Goal: Transaction & Acquisition: Purchase product/service

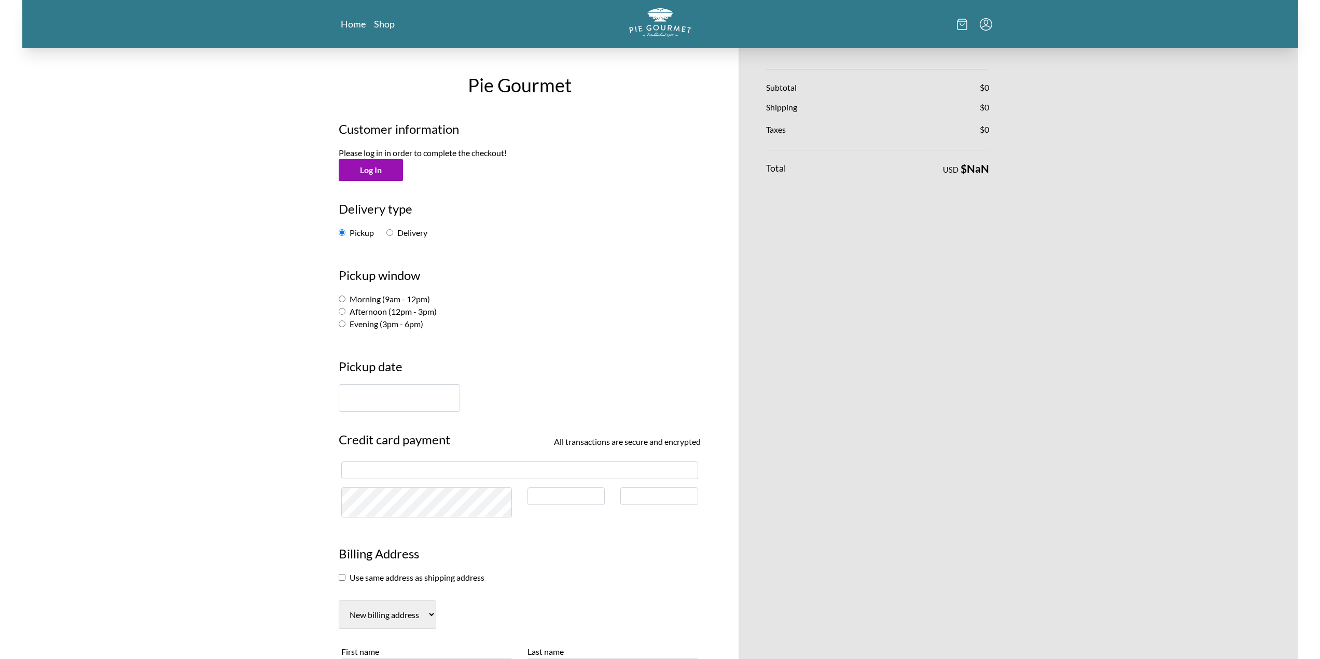
select select "VA"
click at [391, 23] on link "Shop" at bounding box center [384, 24] width 21 height 12
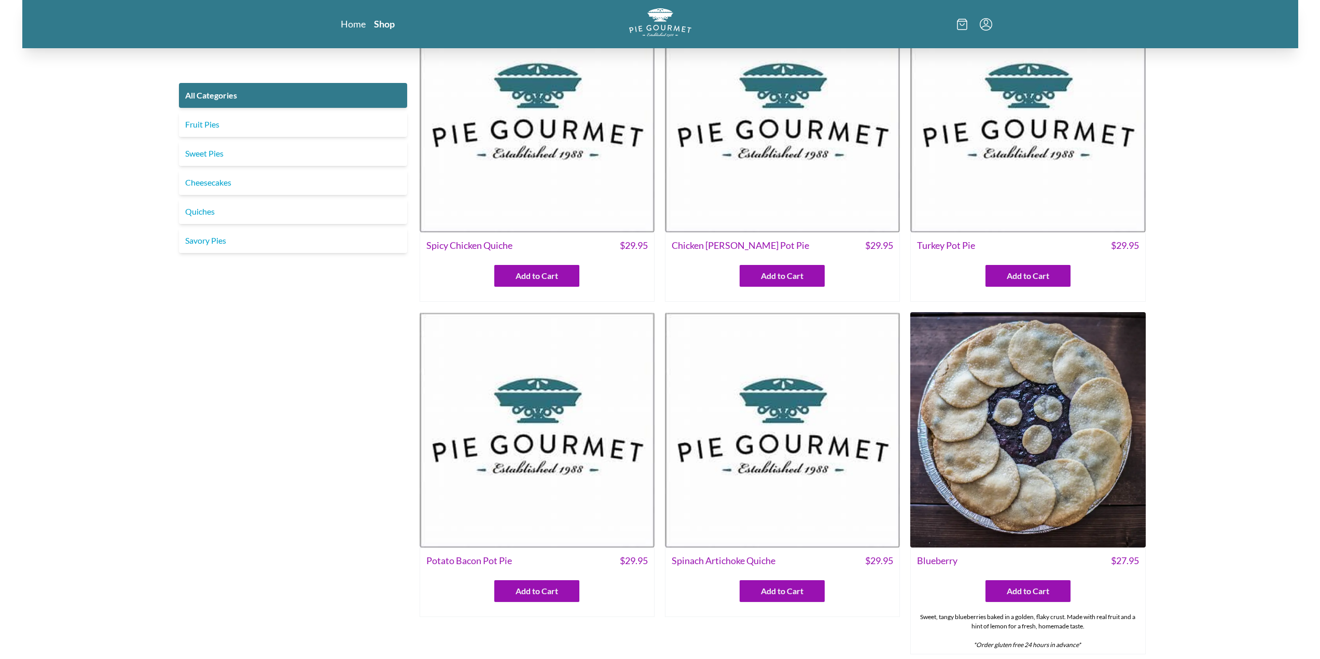
scroll to position [156, 0]
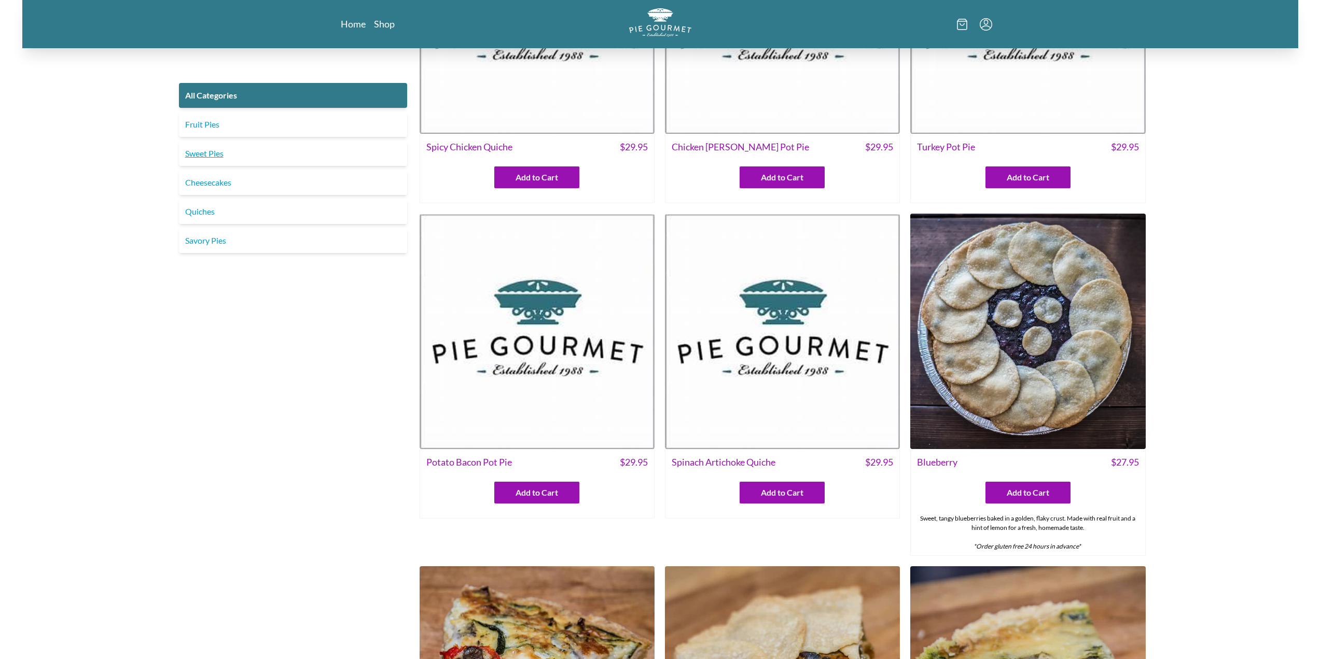
click at [212, 154] on link "Sweet Pies" at bounding box center [293, 153] width 228 height 25
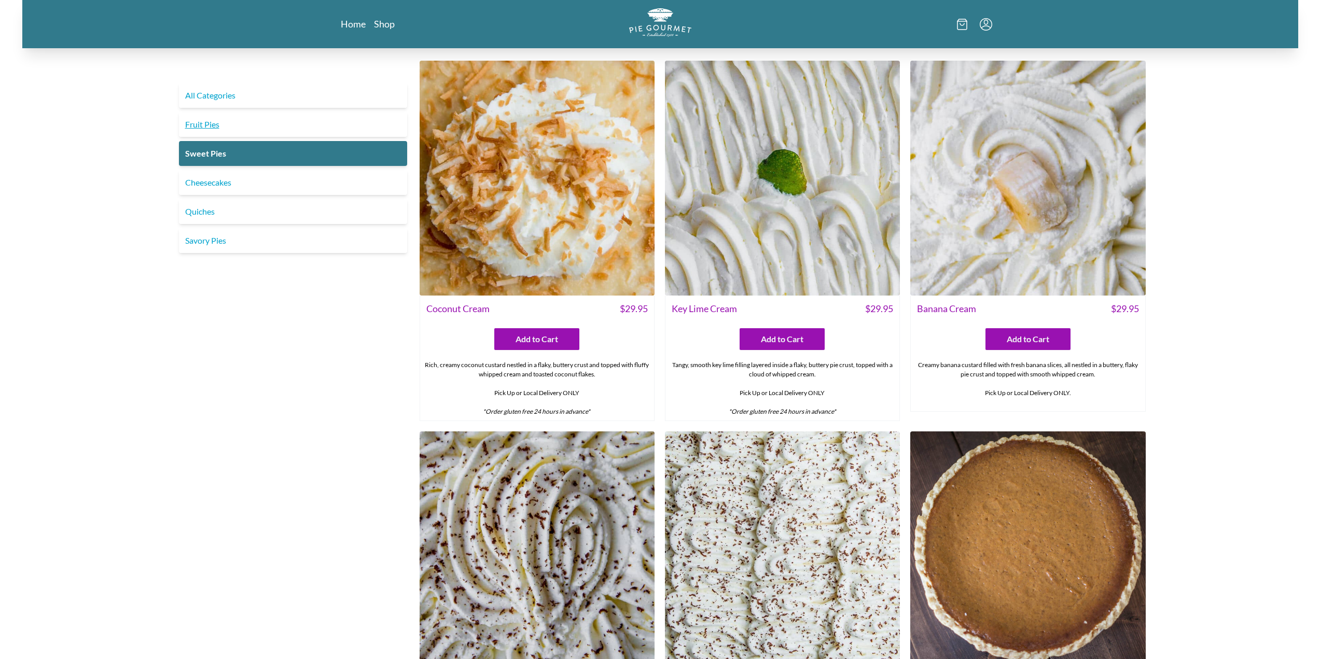
click at [230, 117] on link "Fruit Pies" at bounding box center [293, 124] width 228 height 25
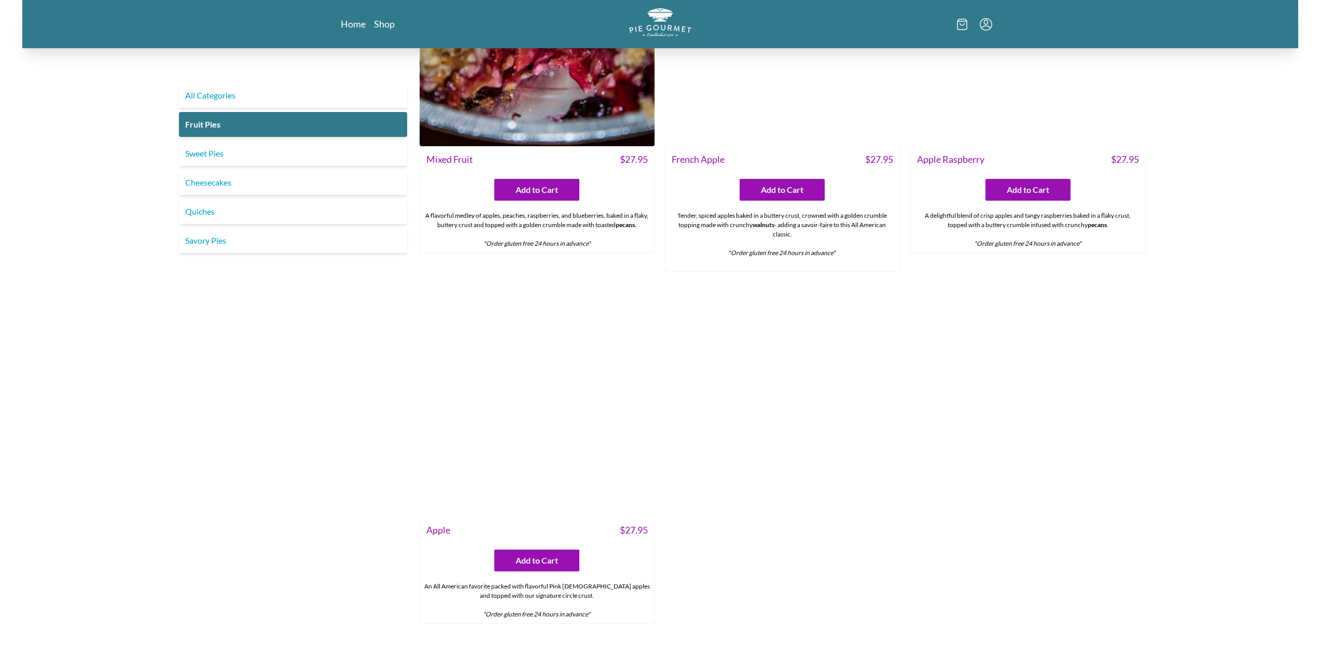
scroll to position [882, 0]
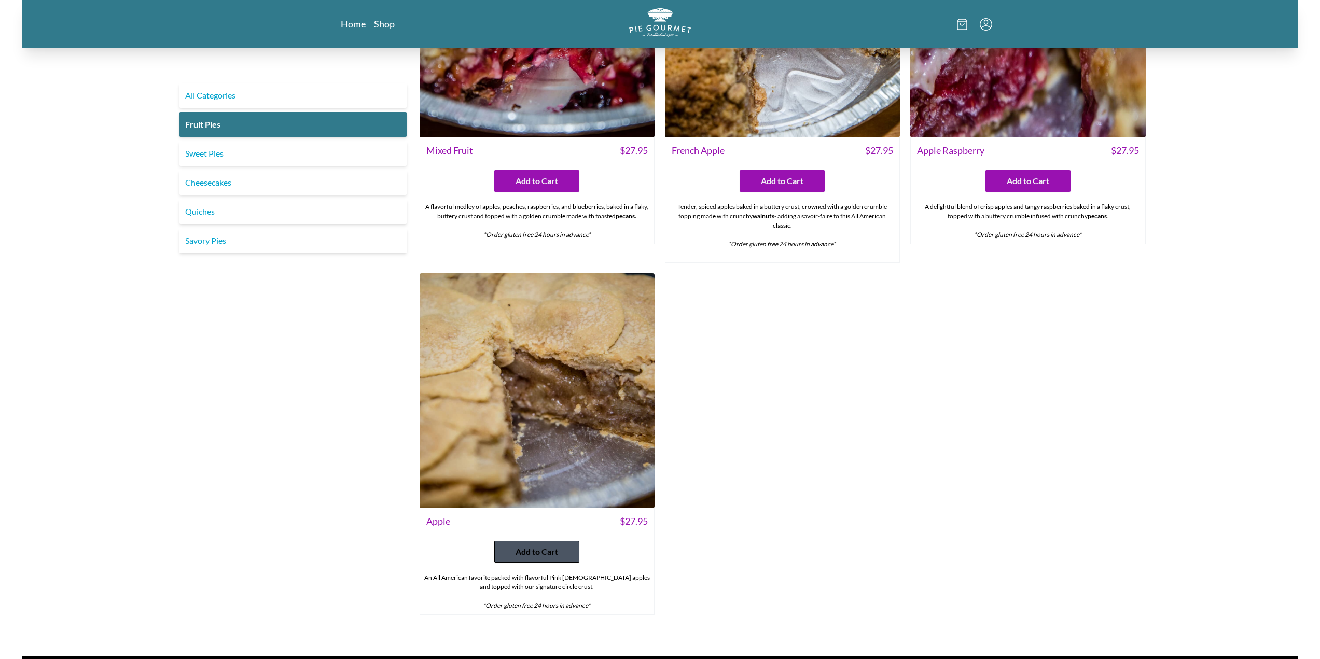
click at [543, 557] on span "Add to Cart" at bounding box center [537, 552] width 43 height 12
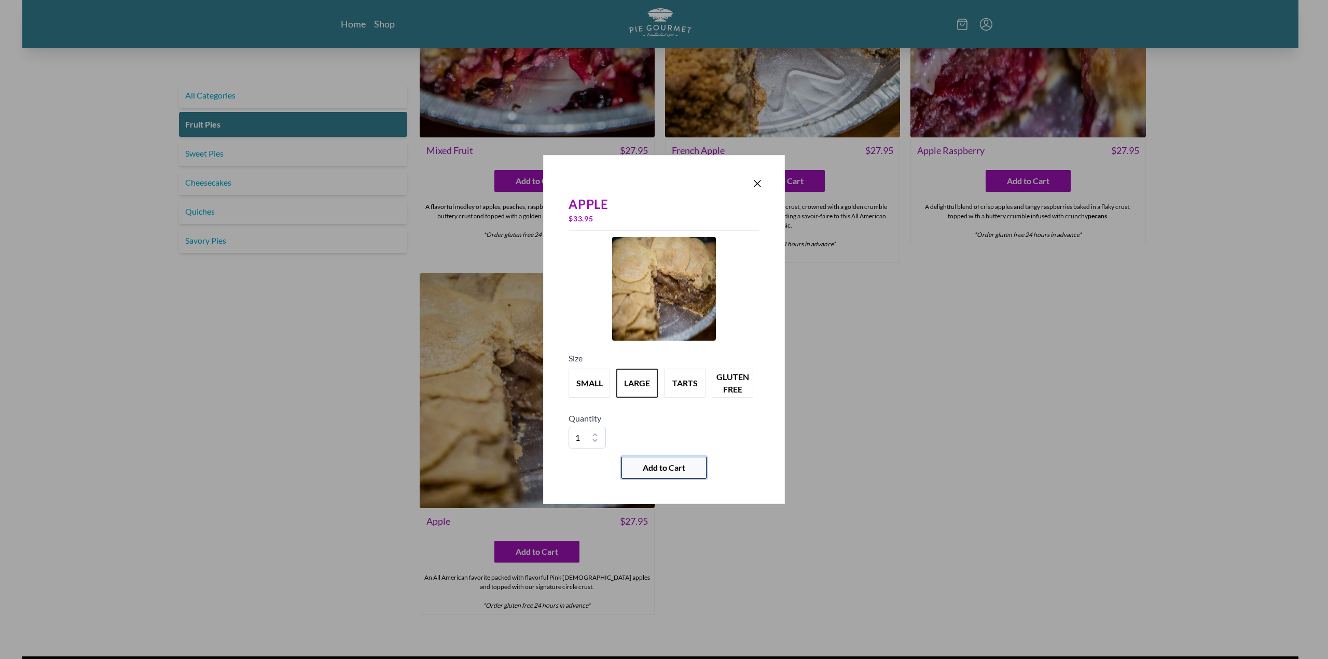
click at [660, 475] on button "Add to Cart" at bounding box center [663, 468] width 85 height 22
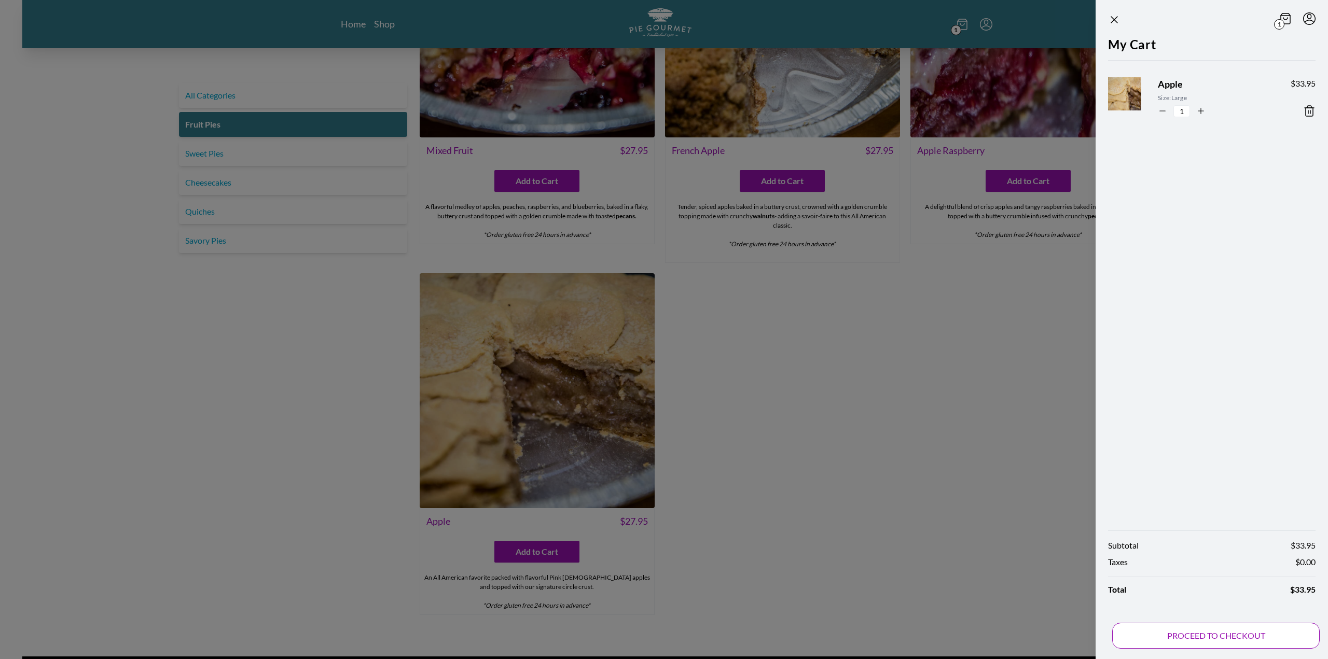
click at [1217, 640] on button "PROCEED TO CHECKOUT" at bounding box center [1215, 636] width 207 height 26
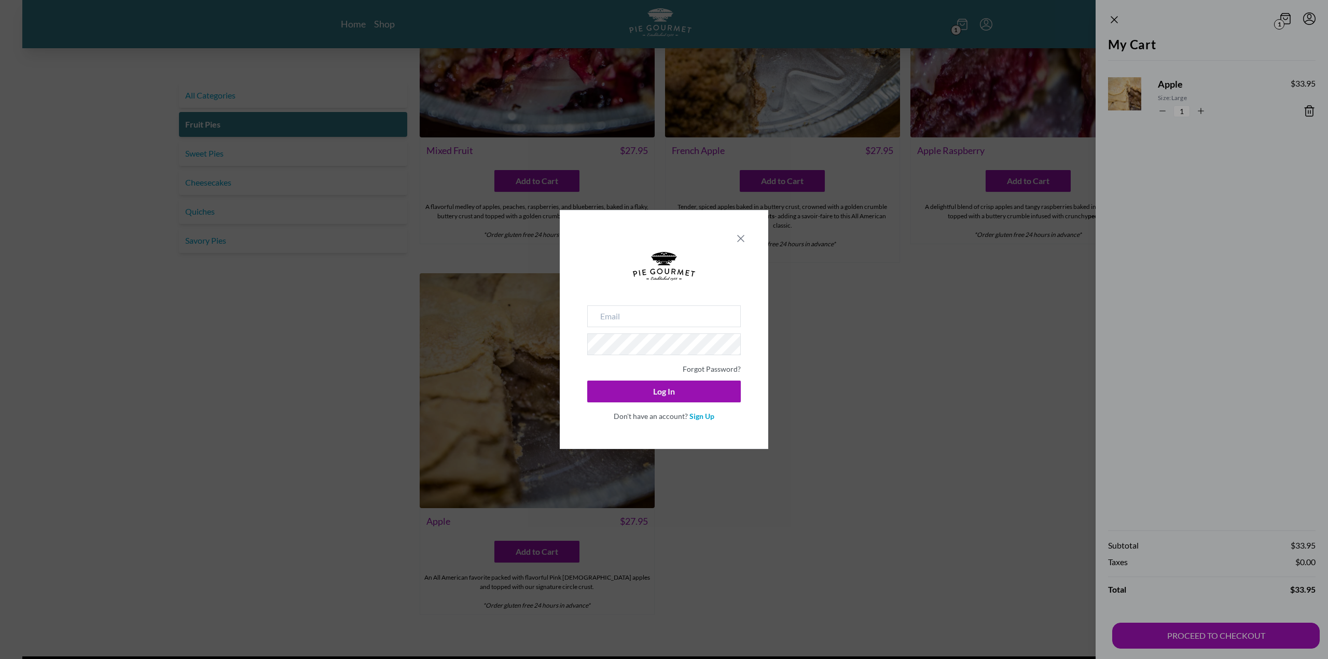
click at [745, 238] on icon "Close panel" at bounding box center [740, 238] width 12 height 12
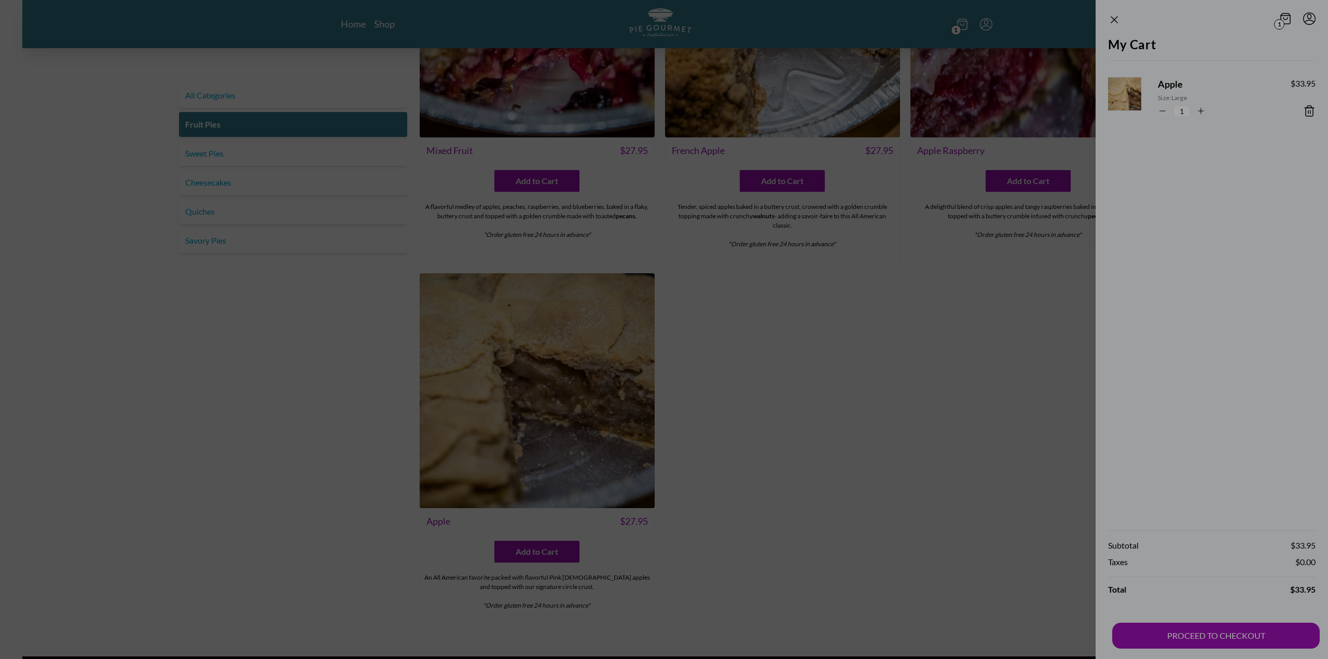
click at [1002, 348] on div at bounding box center [664, 329] width 1328 height 659
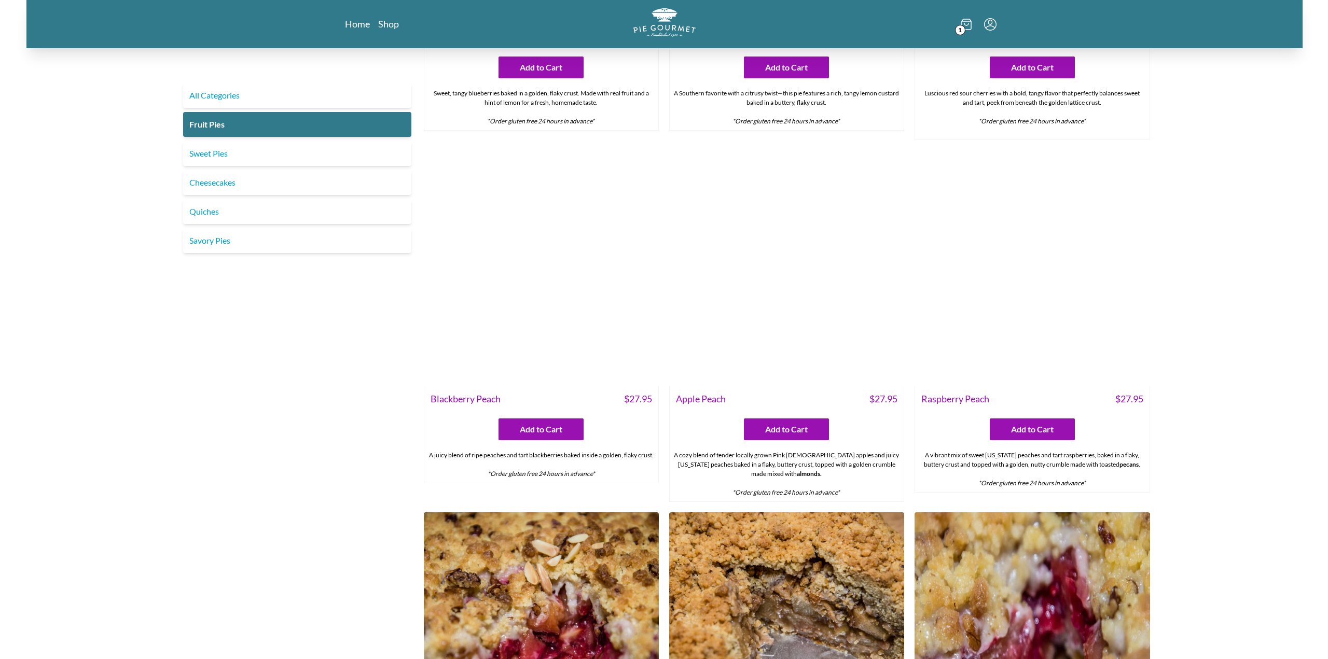
scroll to position [259, 0]
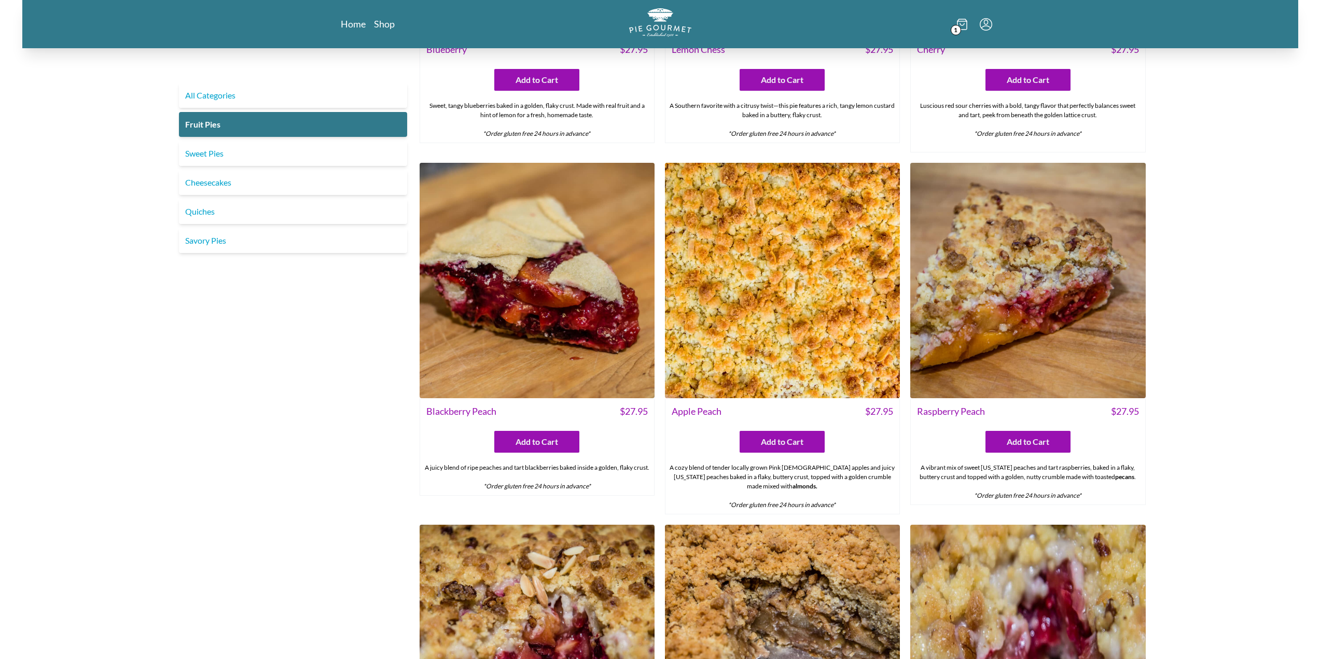
click at [987, 23] on icon "Menu" at bounding box center [986, 24] width 12 height 12
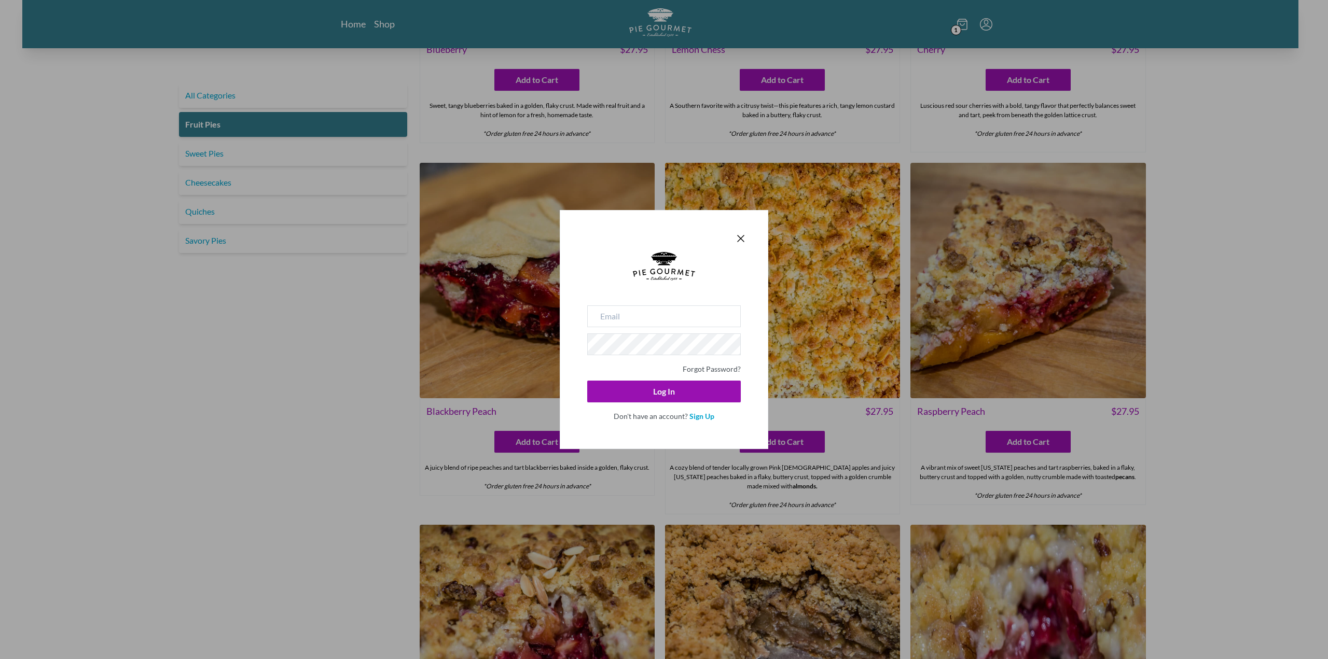
click at [959, 23] on div "Forgot Password? Log In Don't have an account? Sign Up" at bounding box center [664, 329] width 1328 height 659
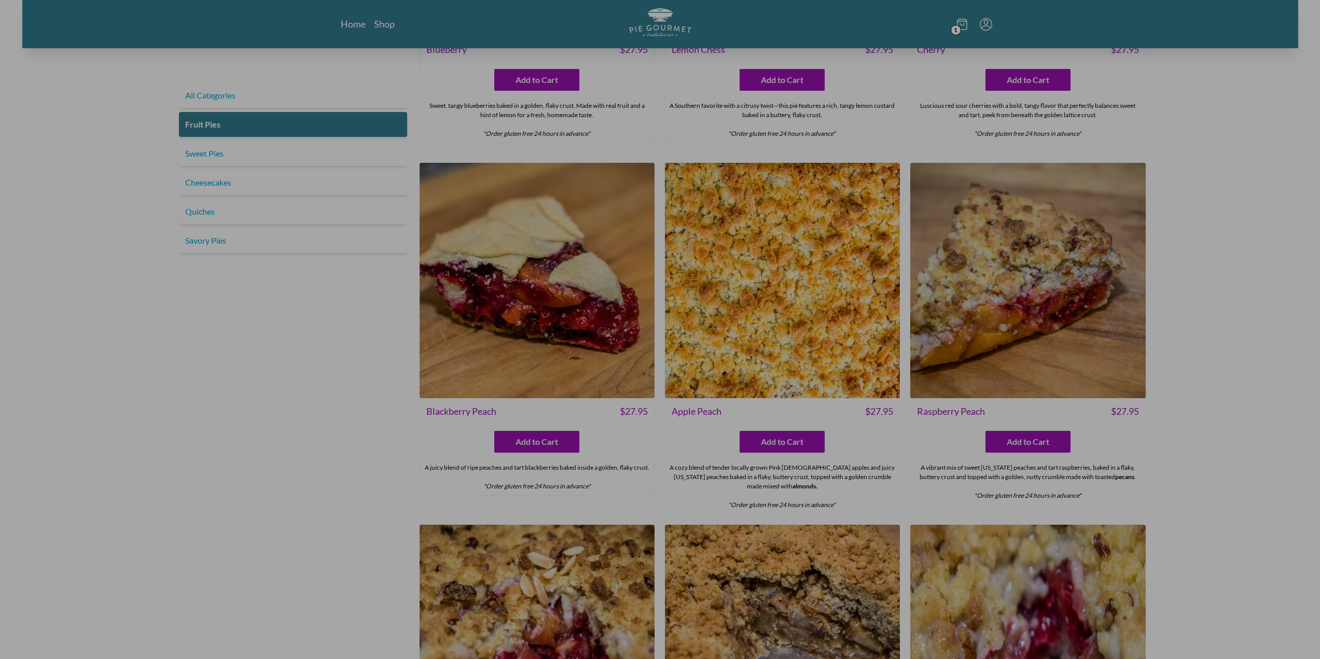
click at [958, 23] on icon at bounding box center [962, 24] width 10 height 11
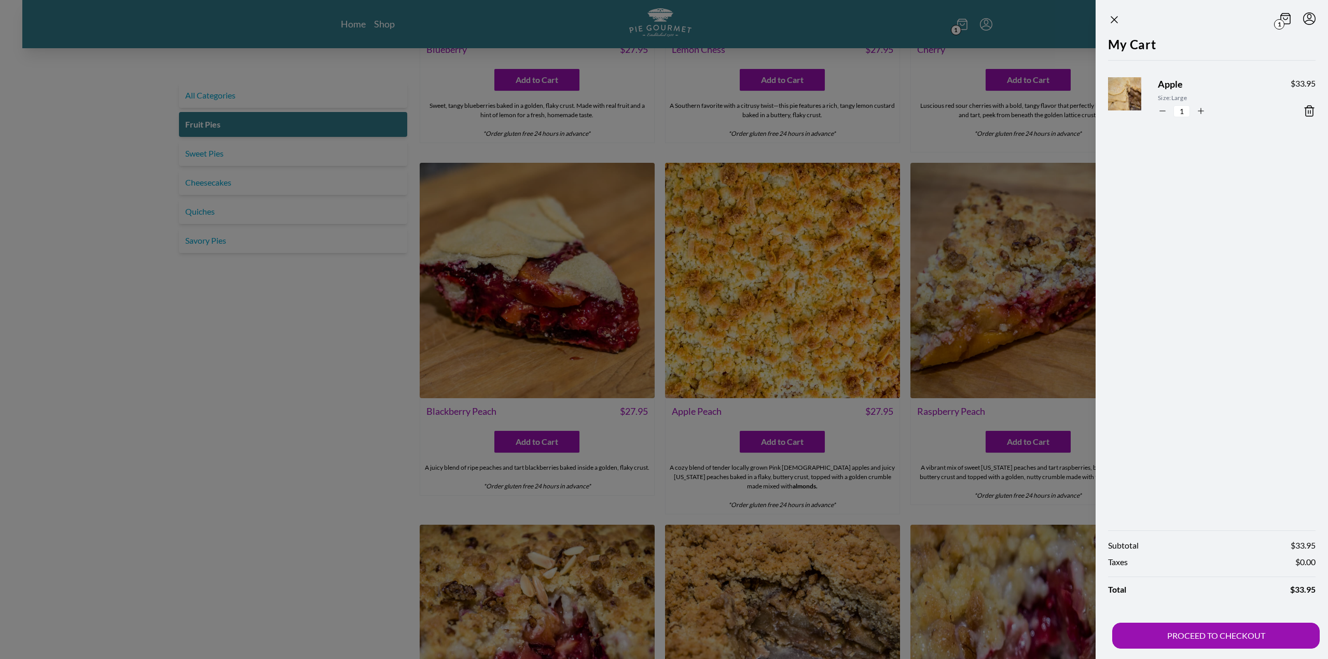
click at [1285, 19] on icon at bounding box center [1285, 18] width 10 height 11
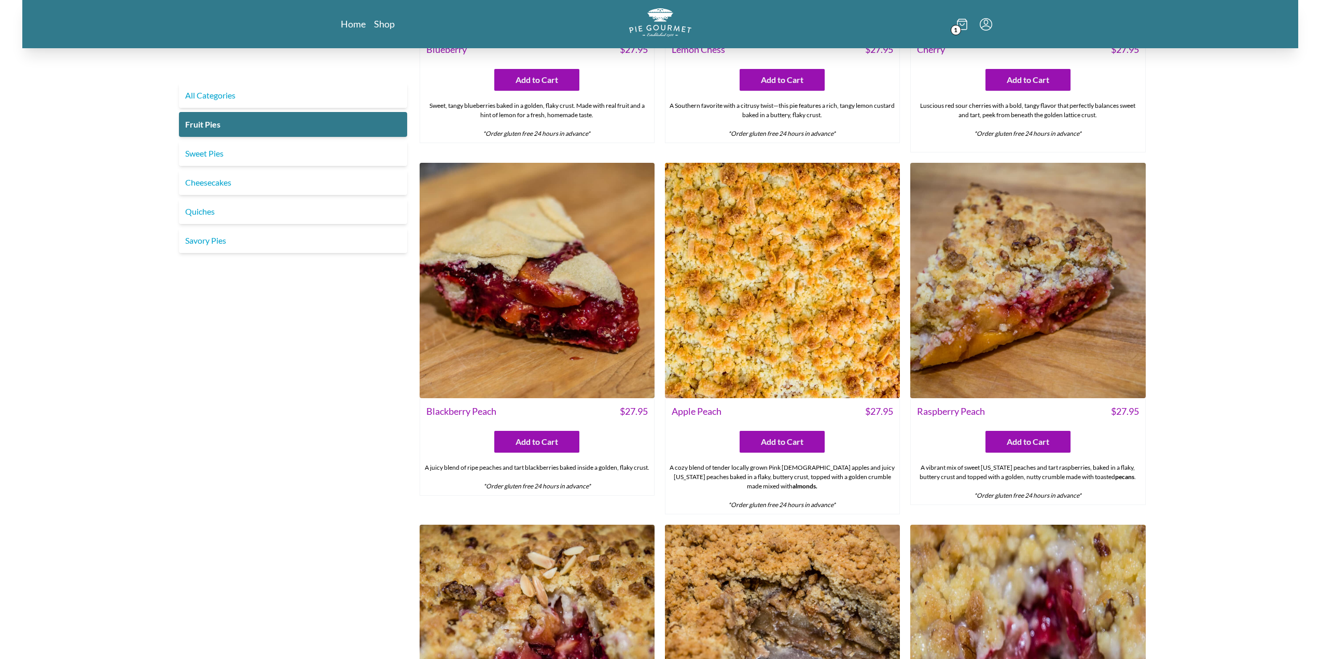
click at [954, 24] on div "1" at bounding box center [881, 24] width 221 height 32
click at [959, 29] on span "1" at bounding box center [956, 30] width 10 height 10
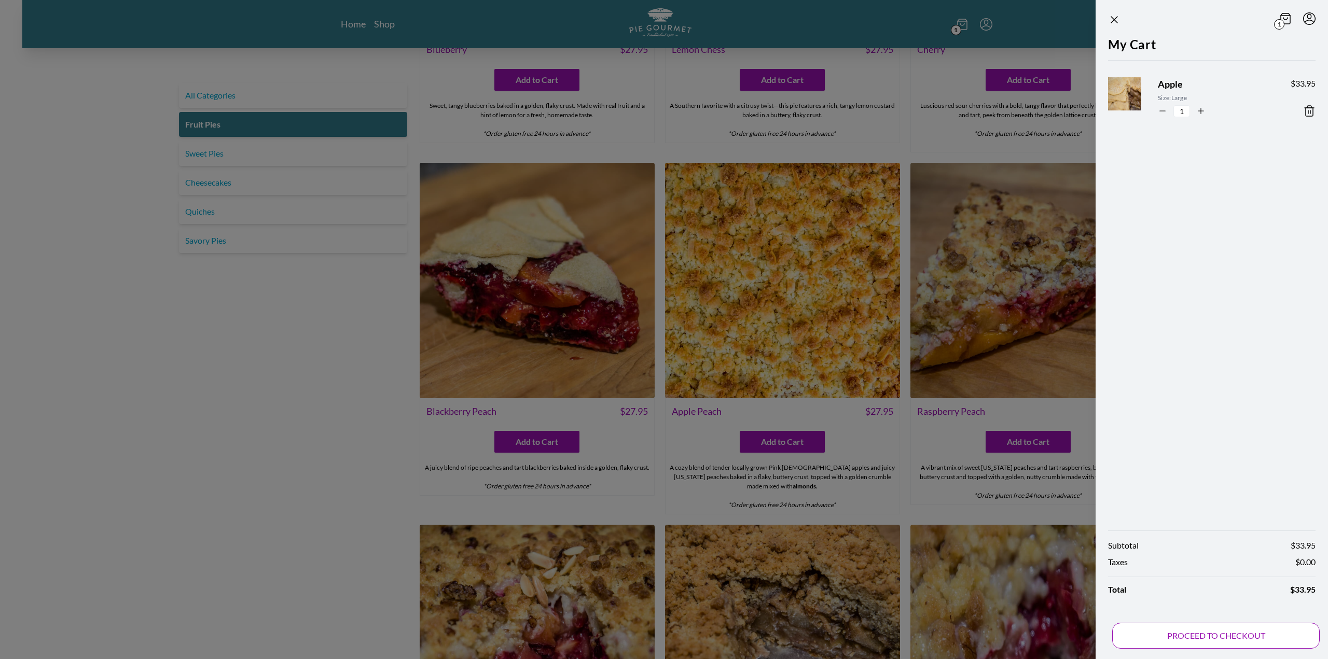
click at [1201, 629] on button "PROCEED TO CHECKOUT" at bounding box center [1215, 636] width 207 height 26
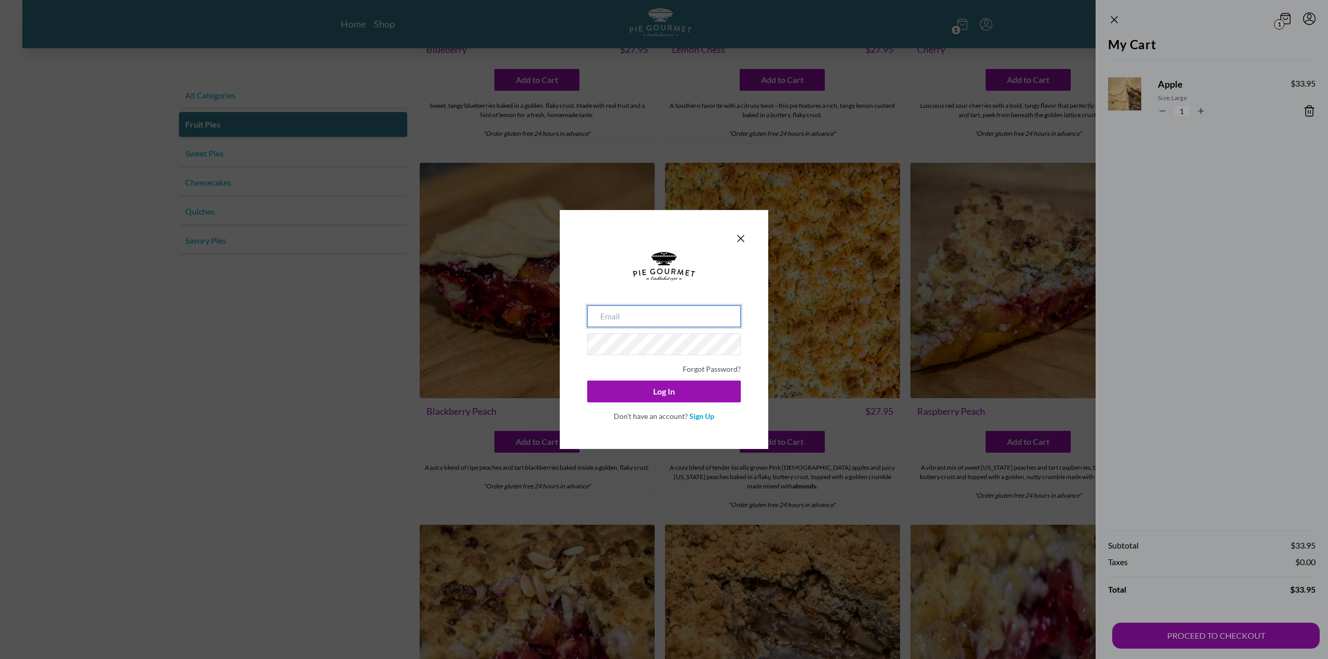
click at [688, 319] on input "email" at bounding box center [664, 316] width 154 height 22
click at [679, 319] on input "email" at bounding box center [664, 316] width 154 height 22
click at [700, 418] on link "Sign Up" at bounding box center [701, 416] width 25 height 9
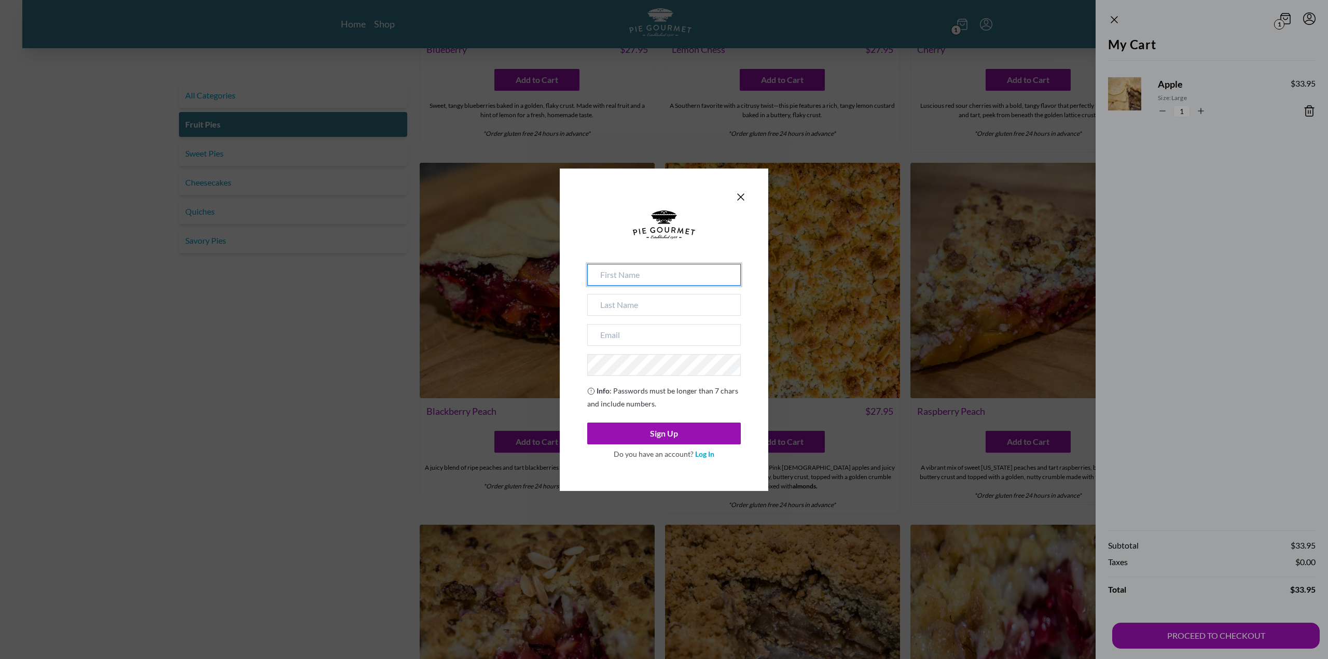
click at [648, 275] on input at bounding box center [664, 275] width 154 height 22
type input "Romina"
type input "Zevallos"
type input "69zevallos@cua.edu"
click at [668, 433] on button "Sign Up" at bounding box center [664, 434] width 154 height 22
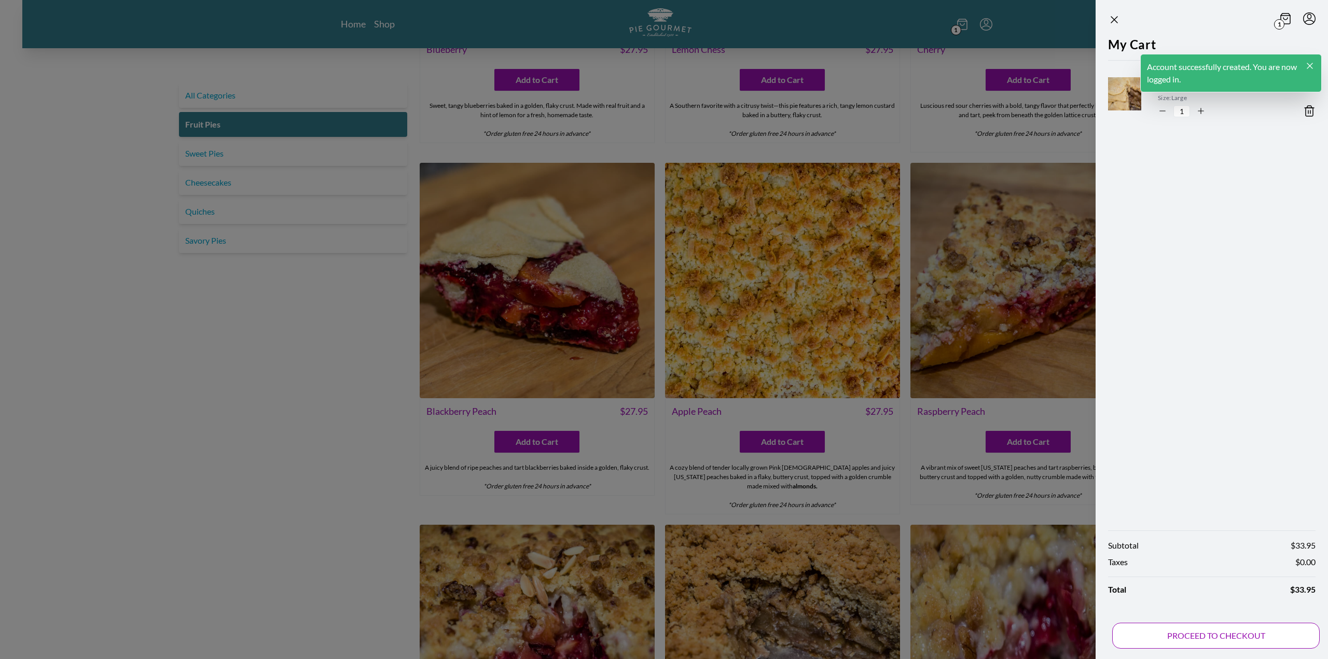
click at [1221, 639] on button "PROCEED TO CHECKOUT" at bounding box center [1215, 636] width 207 height 26
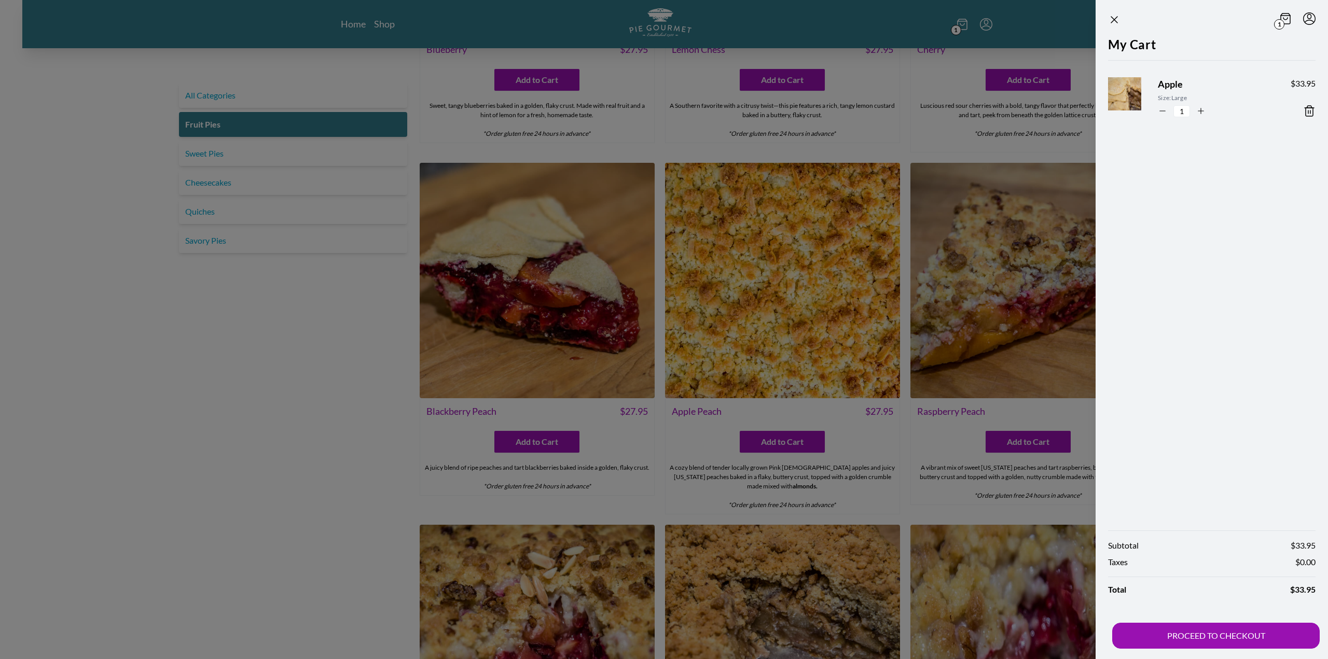
click at [1248, 607] on div "Subtotal $ 33.95 Taxes $ 0.00 Total $ 33.95 PROCEED TO CHECKOUT" at bounding box center [1211, 589] width 232 height 139
click at [1222, 626] on button "PROCEED TO CHECKOUT" at bounding box center [1215, 636] width 207 height 26
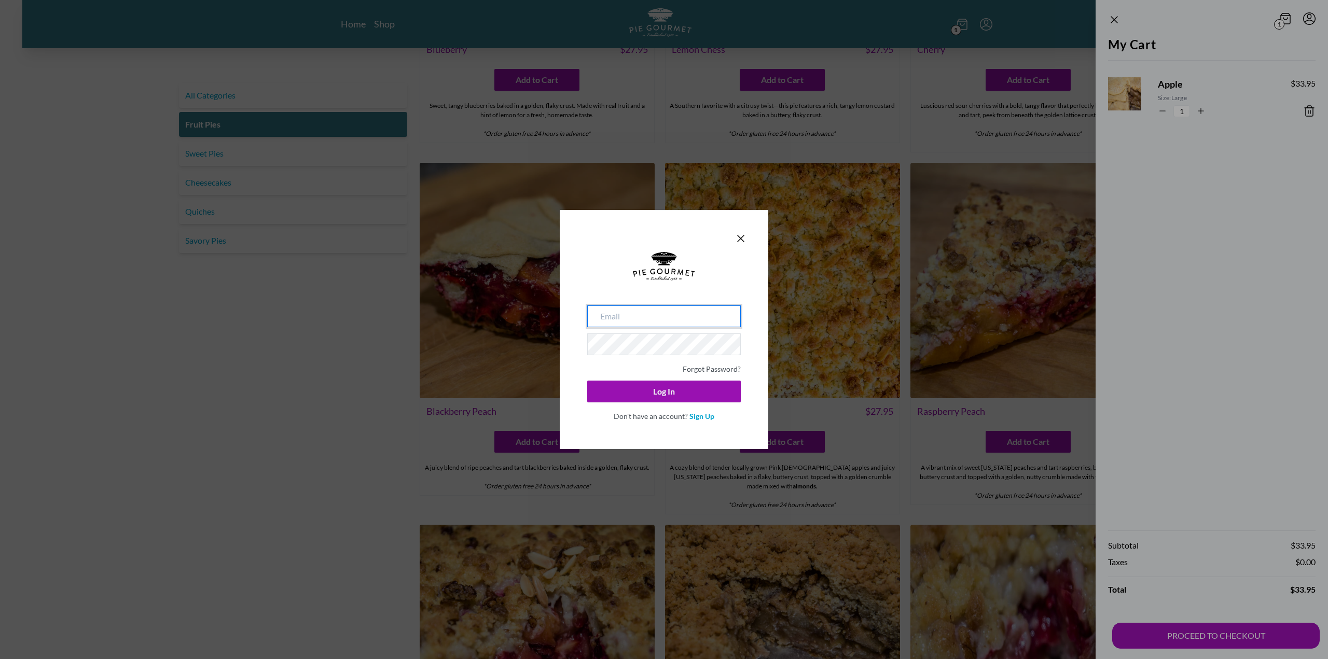
click at [648, 316] on input "email" at bounding box center [664, 316] width 154 height 22
type input "69zevallos@cua.edu"
click at [659, 399] on button "Log In" at bounding box center [664, 392] width 154 height 22
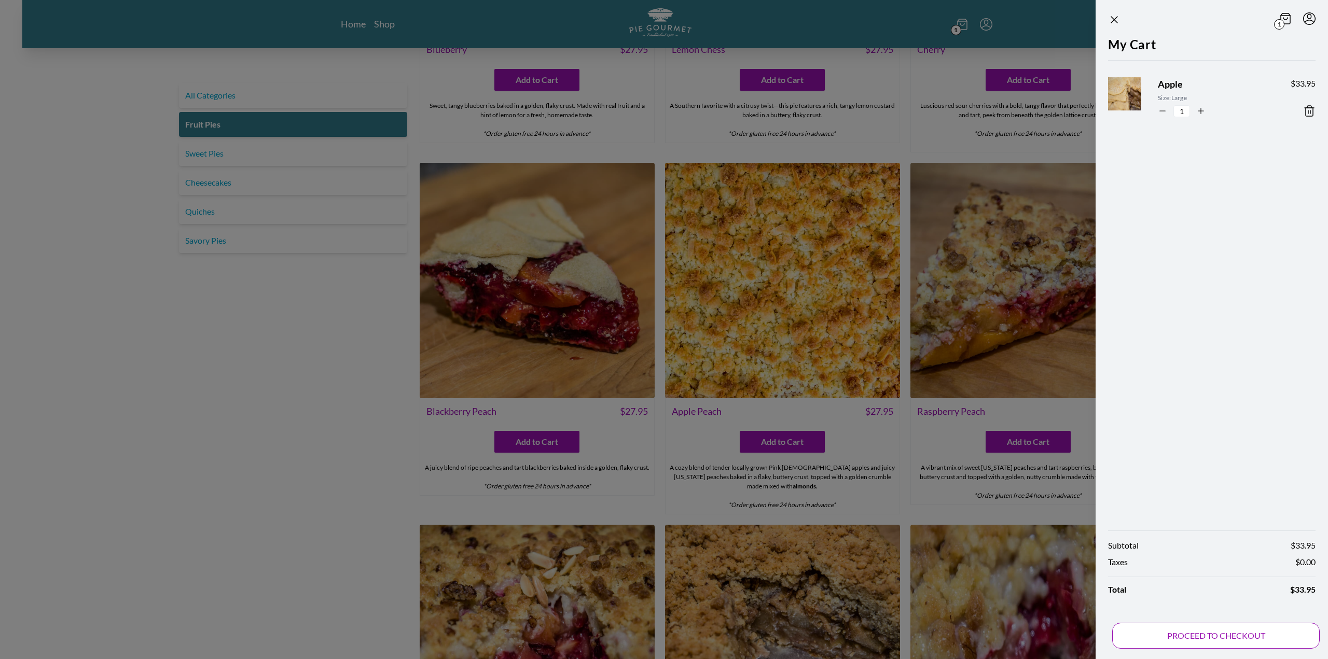
click at [1192, 629] on button "PROCEED TO CHECKOUT" at bounding box center [1215, 636] width 207 height 26
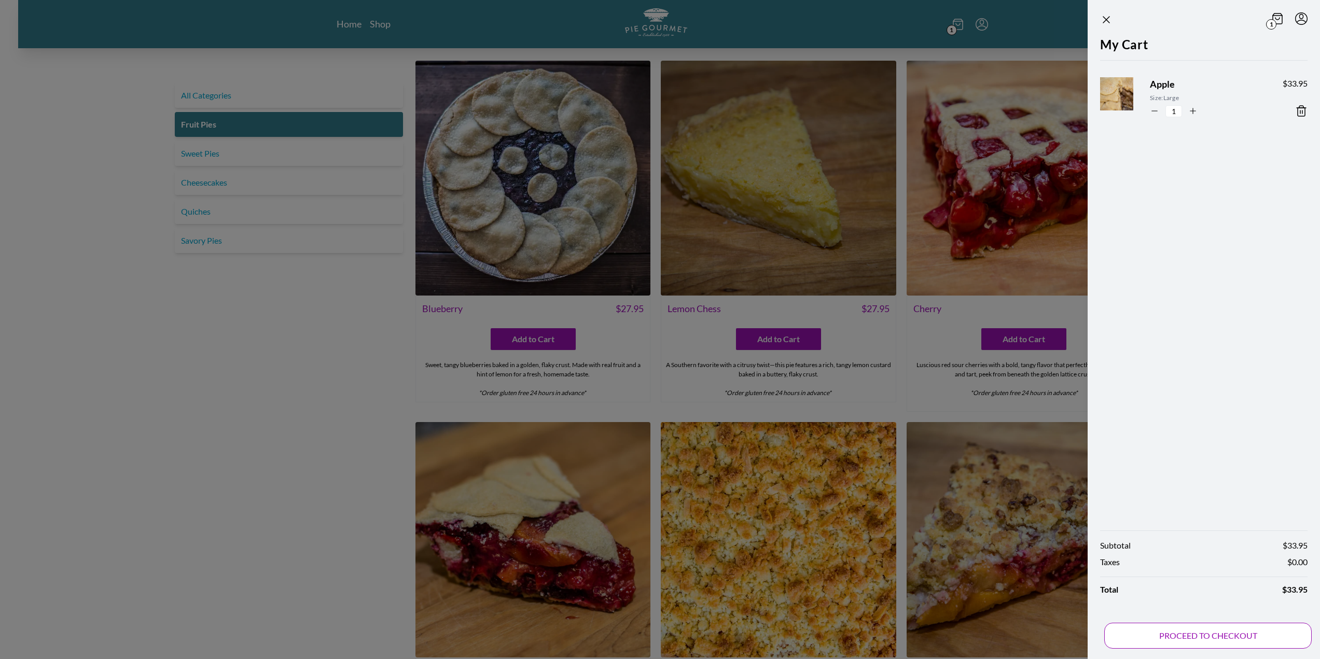
select select "VA"
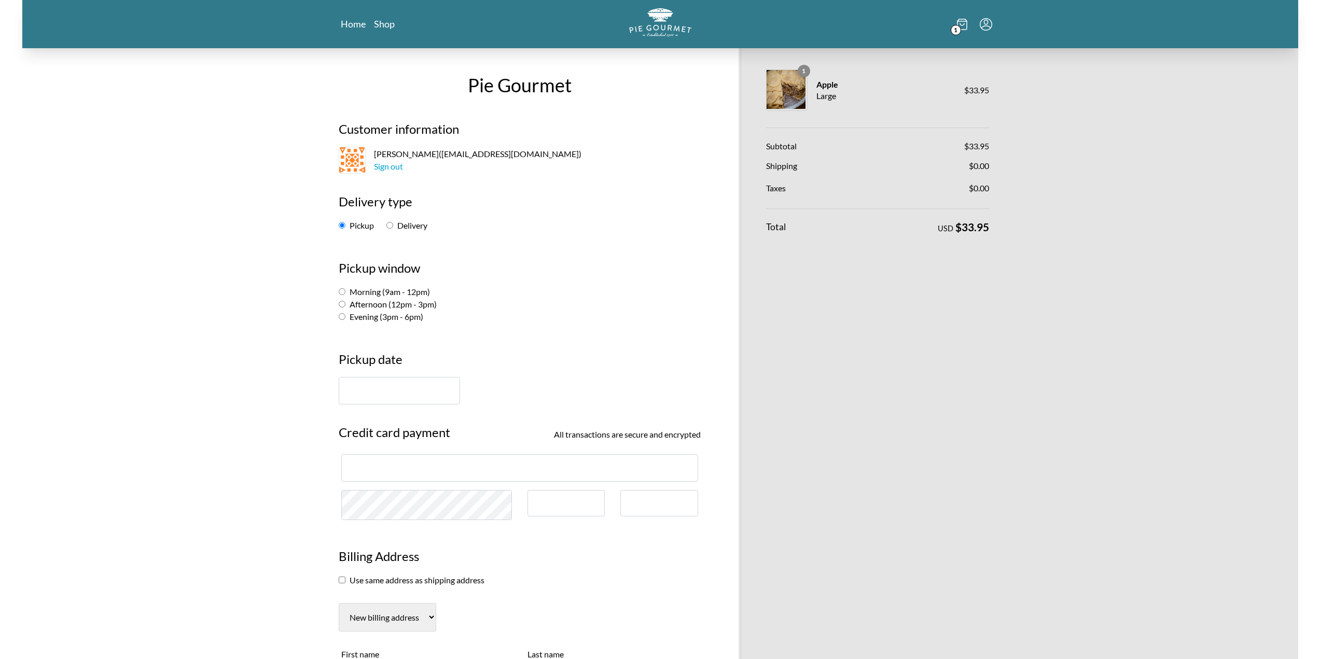
click at [388, 227] on input "Delivery" at bounding box center [389, 225] width 7 height 7
radio input "true"
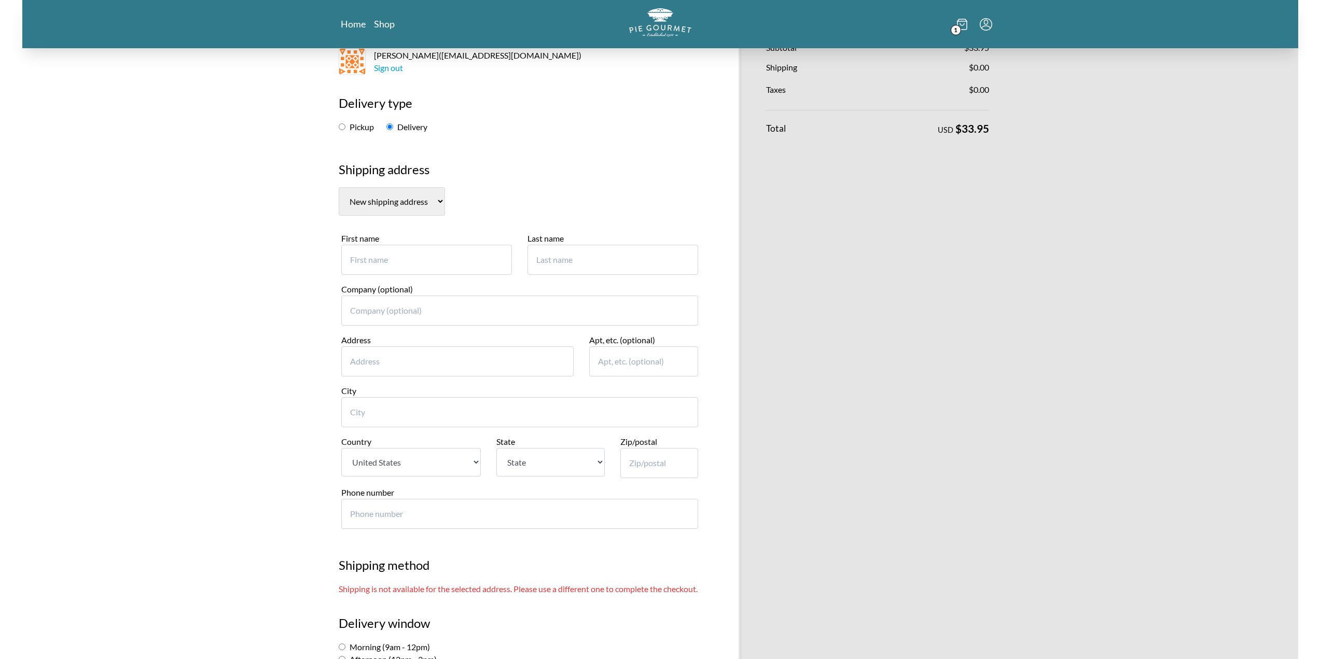
scroll to position [207, 0]
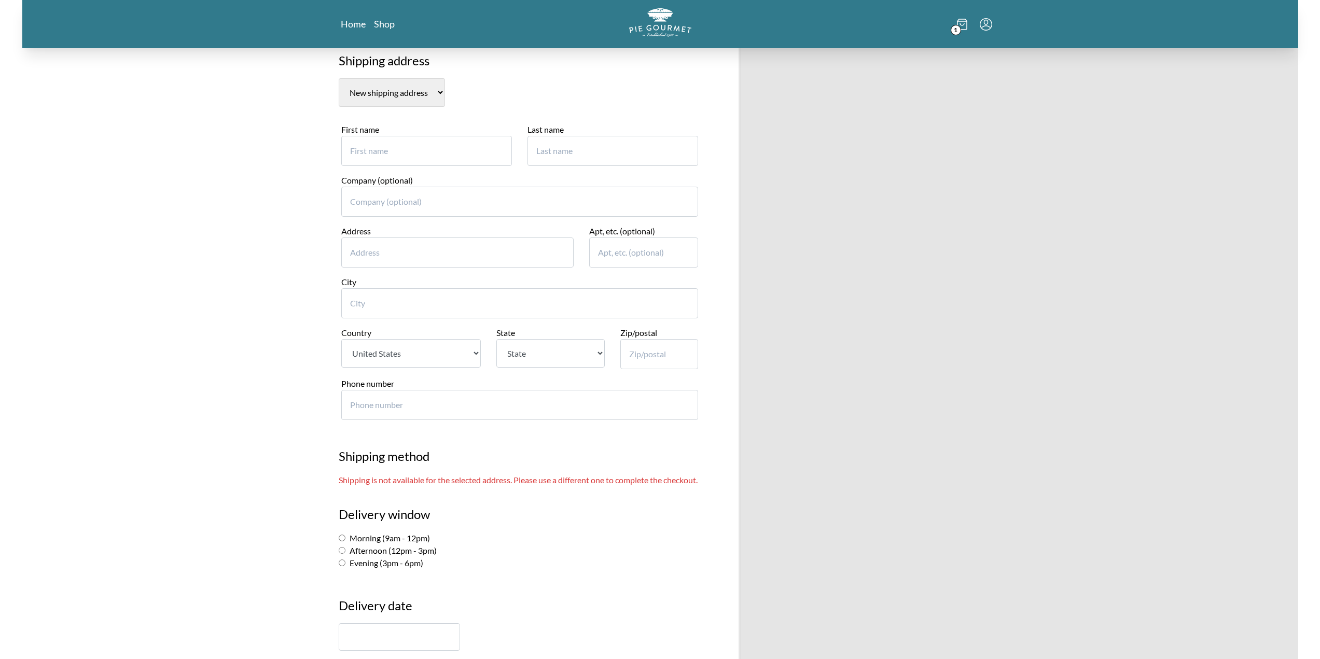
click at [417, 91] on select "New shipping address" at bounding box center [392, 92] width 106 height 29
click at [286, 138] on div "Pie Gourmet Customer information Romina Zevallos ( 69zevallos@cua.edu ) Sign ou…" at bounding box center [660, 616] width 1276 height 1550
click at [395, 152] on input "First name" at bounding box center [426, 151] width 171 height 30
click at [283, 159] on div "Pie Gourmet Customer information Romina Zevallos ( 69zevallos@cua.edu ) Sign ou…" at bounding box center [660, 616] width 1276 height 1550
click at [379, 155] on input "First name" at bounding box center [426, 151] width 171 height 30
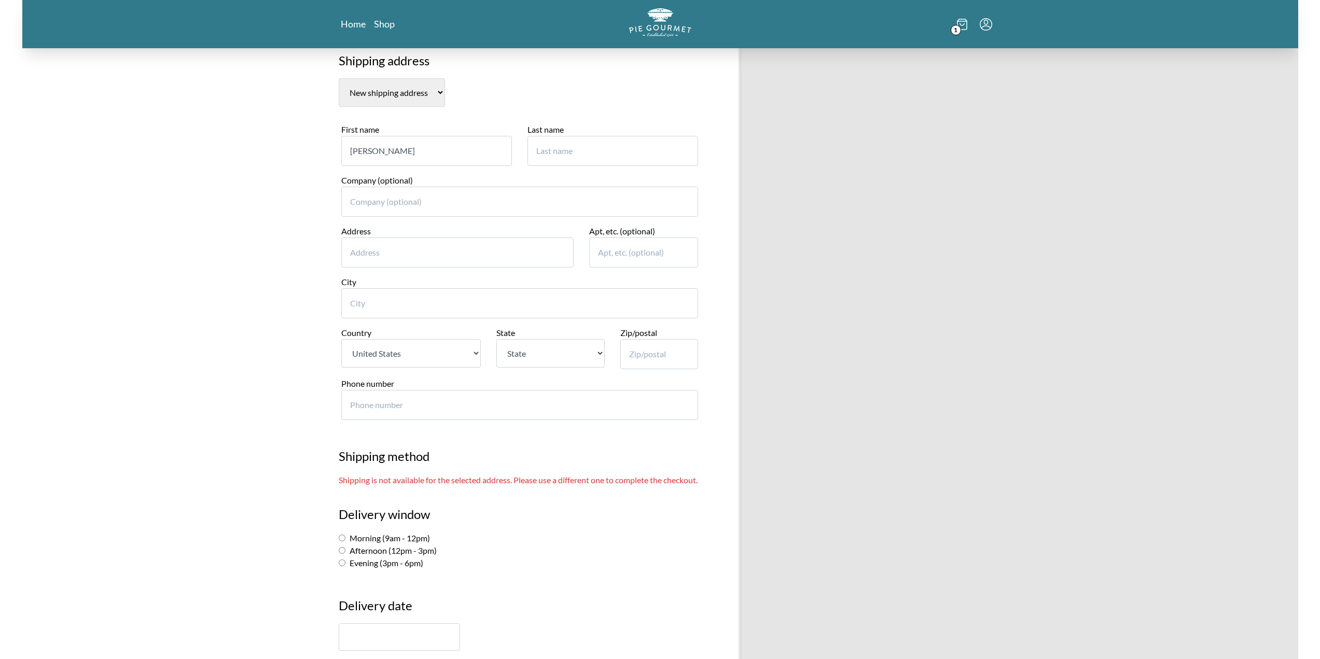
type input "Nichole"
type input "Jones"
click at [379, 155] on input "Nichole" at bounding box center [426, 151] width 171 height 30
type input "Nikki"
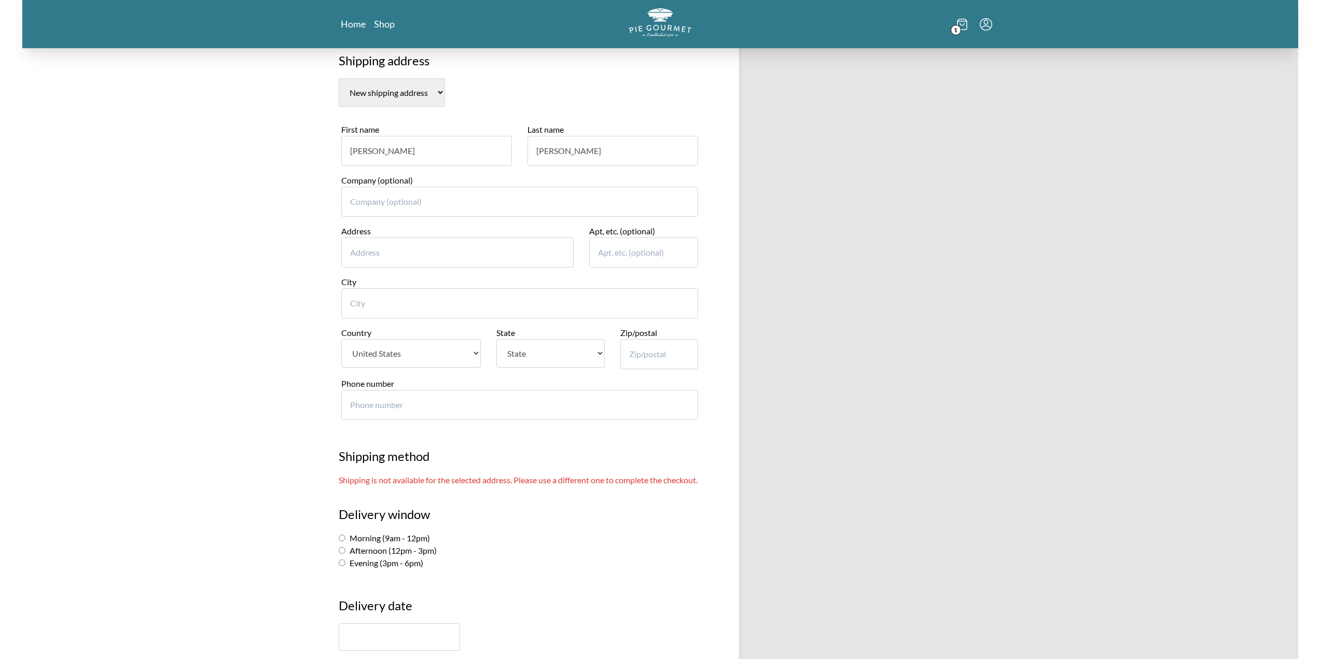
click at [376, 543] on label "Morning (9am - 12pm)" at bounding box center [384, 538] width 91 height 10
click at [345, 541] on input "Morning (9am - 12pm)" at bounding box center [342, 538] width 7 height 7
radio input "true"
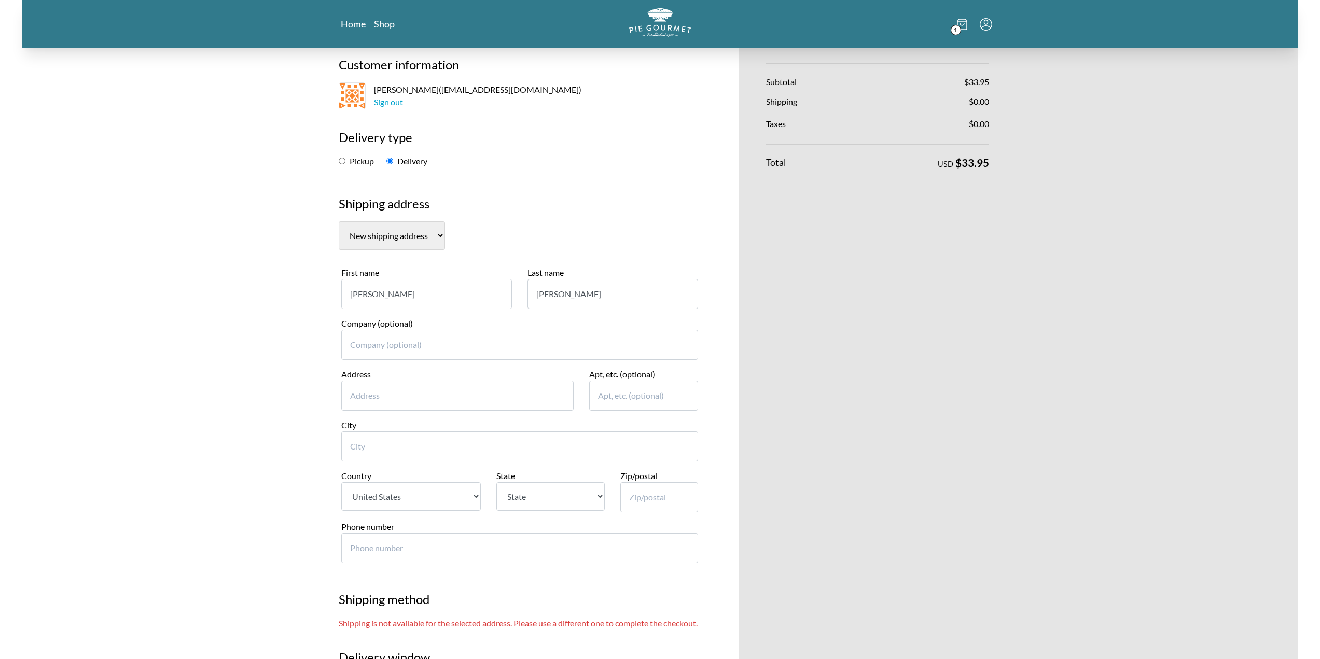
scroll to position [52, 0]
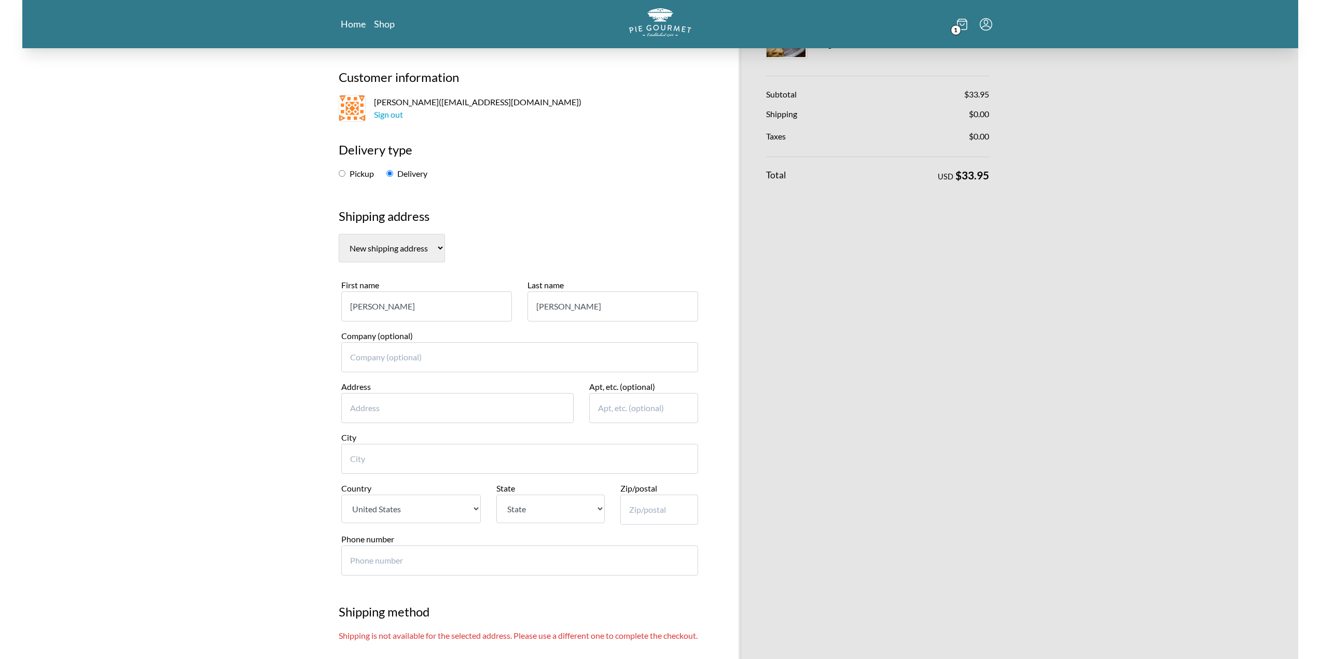
click at [397, 416] on input "Address" at bounding box center [457, 408] width 233 height 30
type input "13663"
click at [606, 415] on input "Apt, etc. (optional)" at bounding box center [643, 408] width 108 height 30
click at [548, 459] on input "City" at bounding box center [519, 459] width 357 height 30
type input "Orchard Dr"
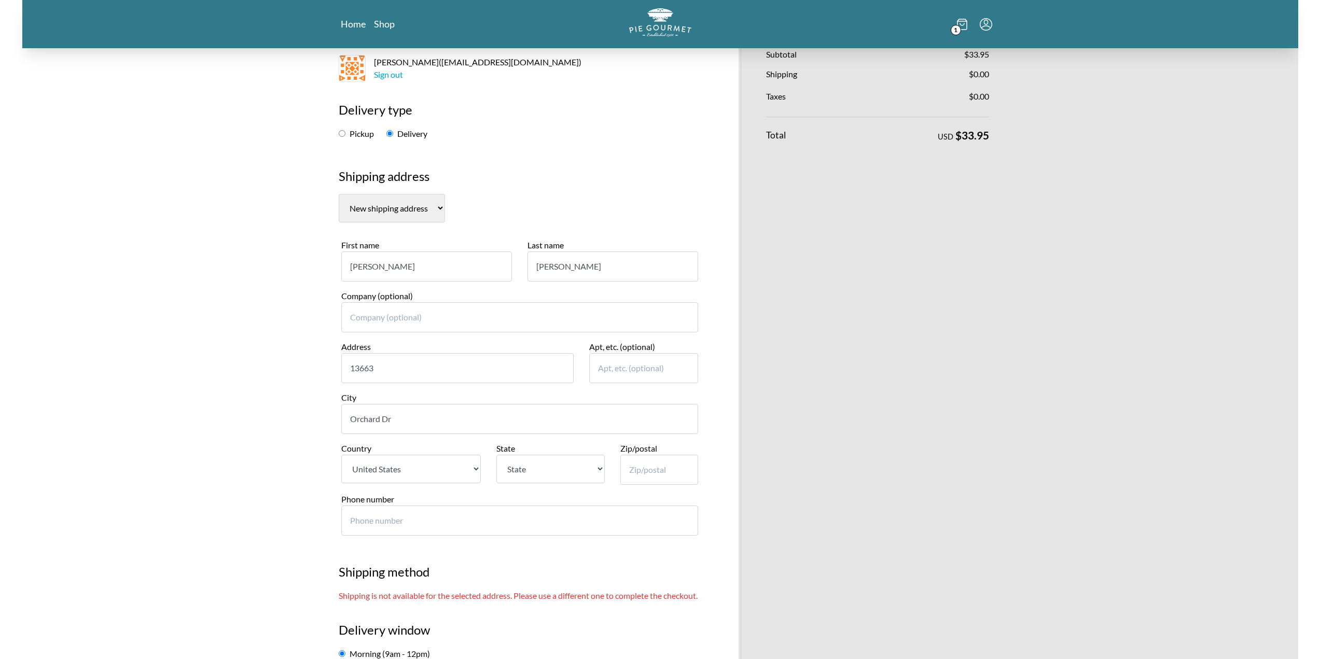
scroll to position [104, 0]
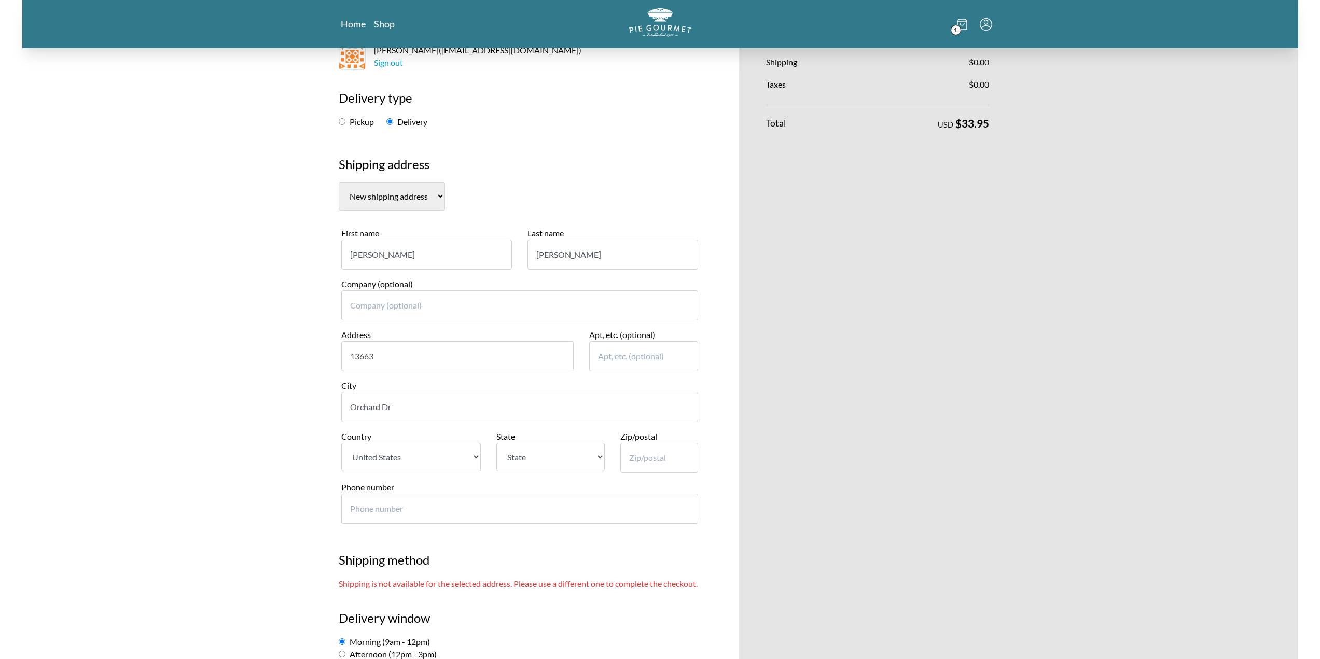
click at [650, 366] on input "Apt, etc. (optional)" at bounding box center [643, 356] width 108 height 30
click at [391, 359] on input "13663" at bounding box center [457, 356] width 233 height 30
click at [668, 463] on input "Zip/postal" at bounding box center [659, 458] width 78 height 30
type input "20124"
click at [437, 199] on select "New shipping address" at bounding box center [392, 196] width 106 height 29
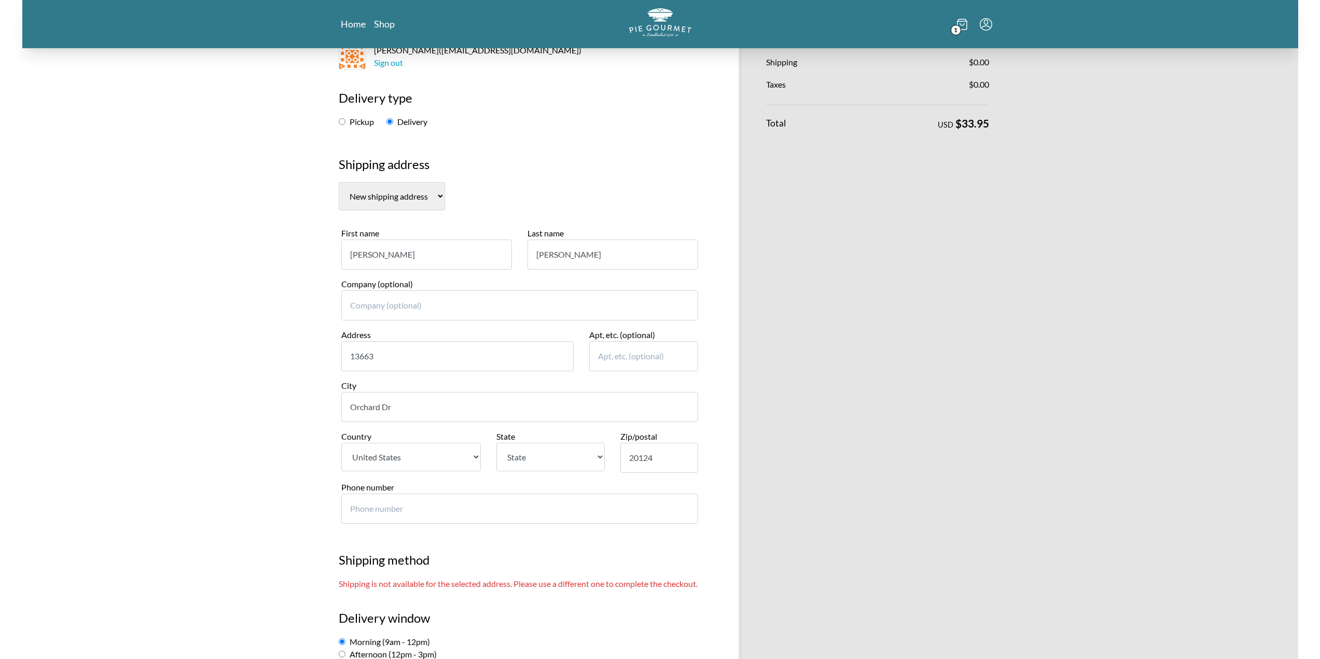
click at [437, 199] on select "New shipping address" at bounding box center [392, 196] width 106 height 29
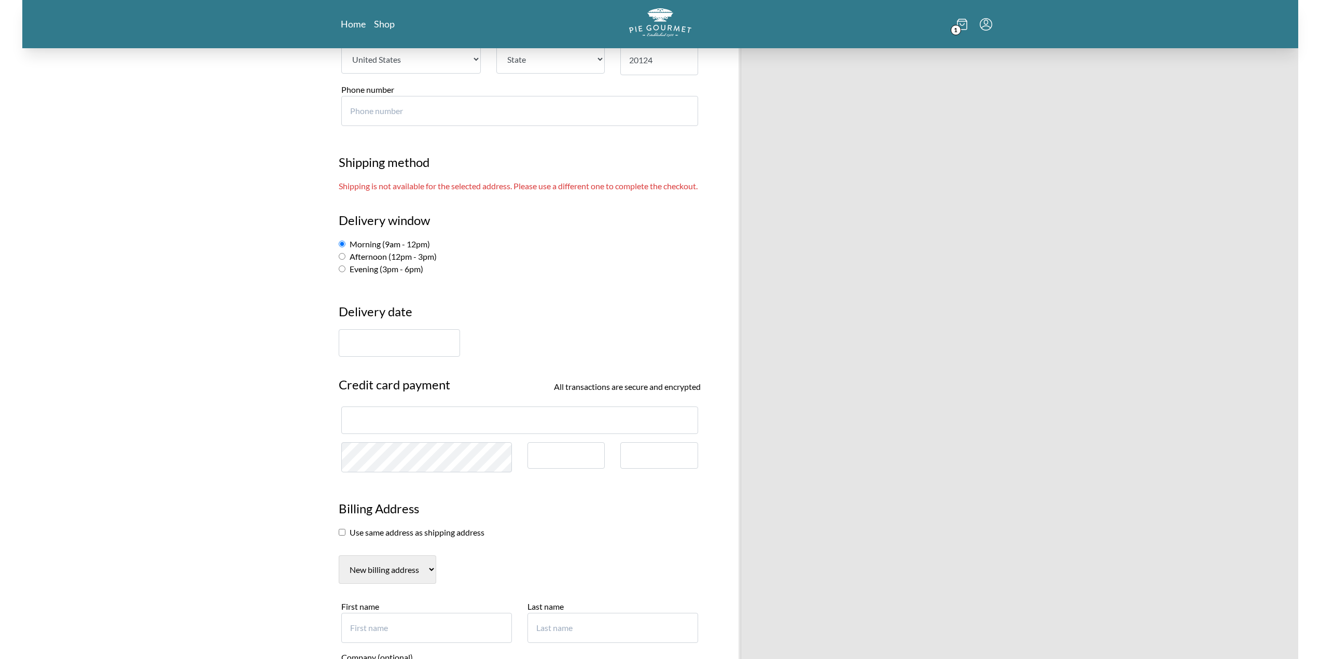
scroll to position [519, 0]
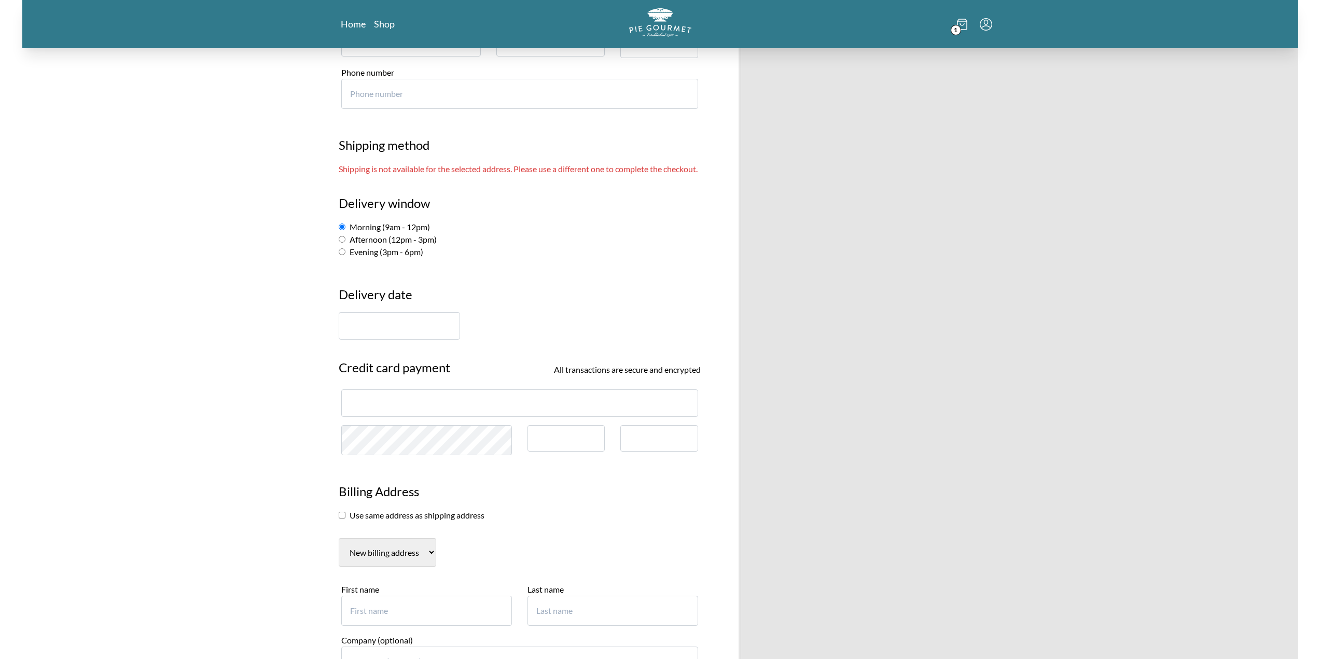
click at [387, 340] on input "text" at bounding box center [399, 325] width 121 height 27
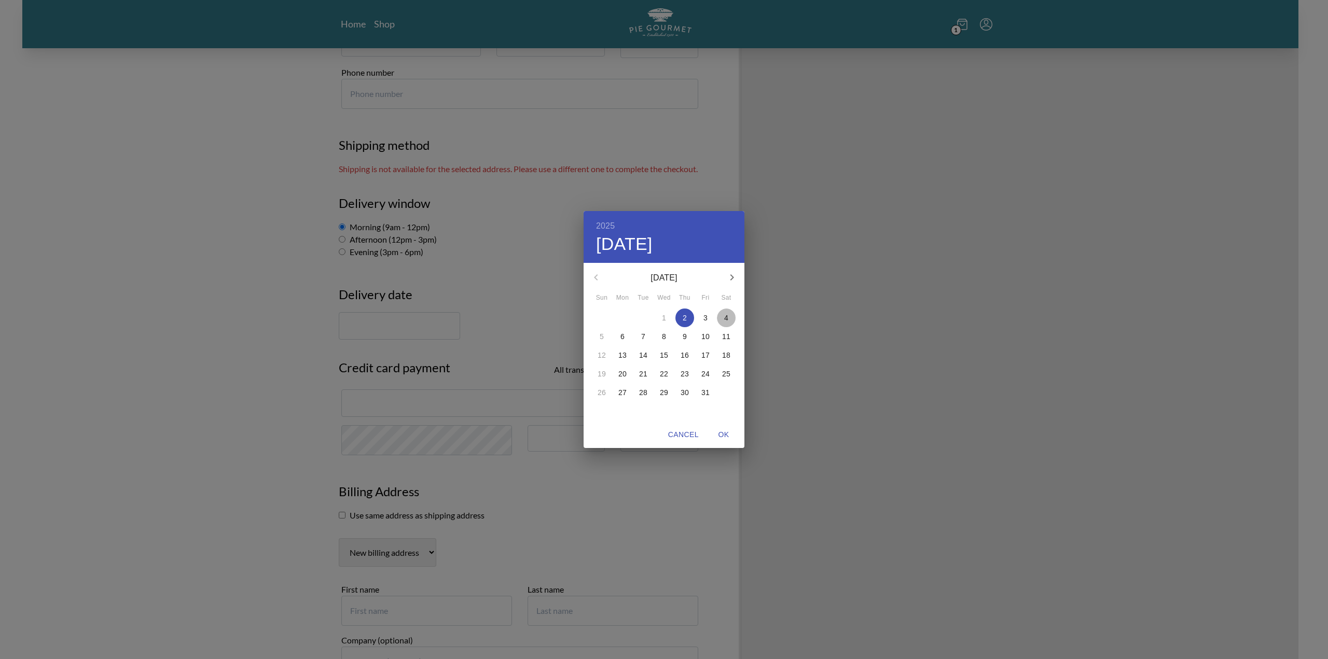
click at [726, 319] on p "4" at bounding box center [726, 318] width 4 height 10
click at [726, 436] on span "OK" at bounding box center [723, 434] width 25 height 13
type input "October 4th"
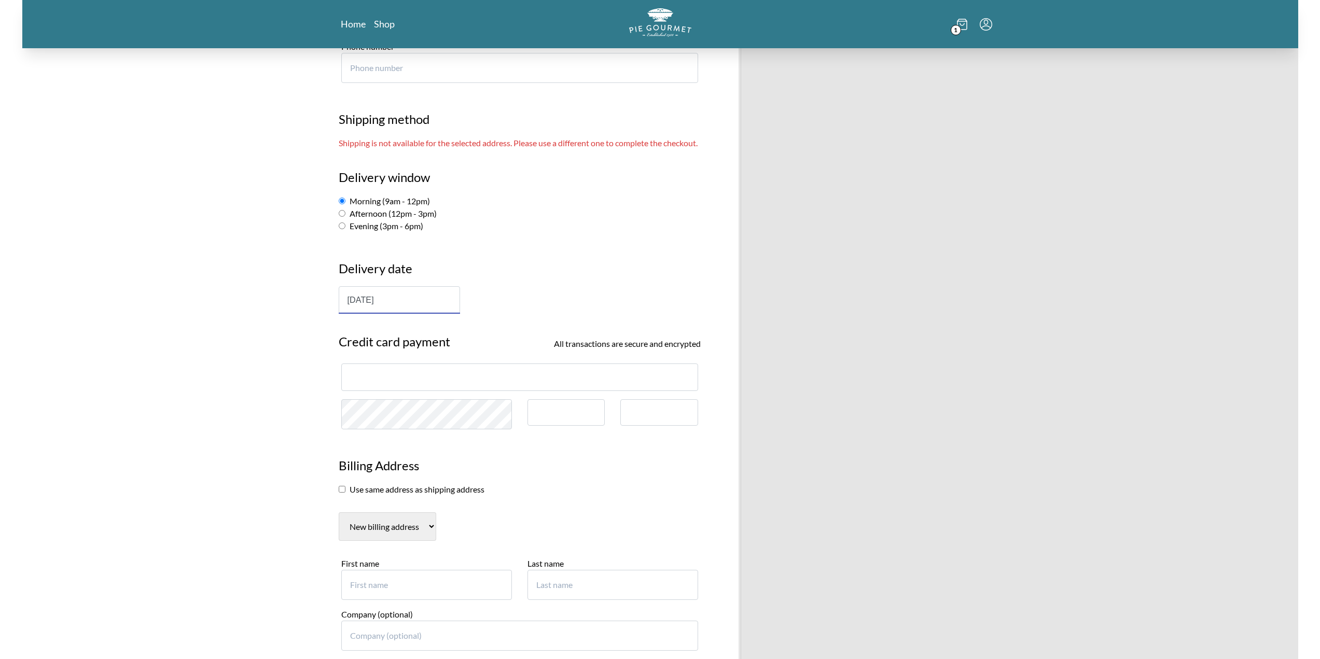
scroll to position [571, 0]
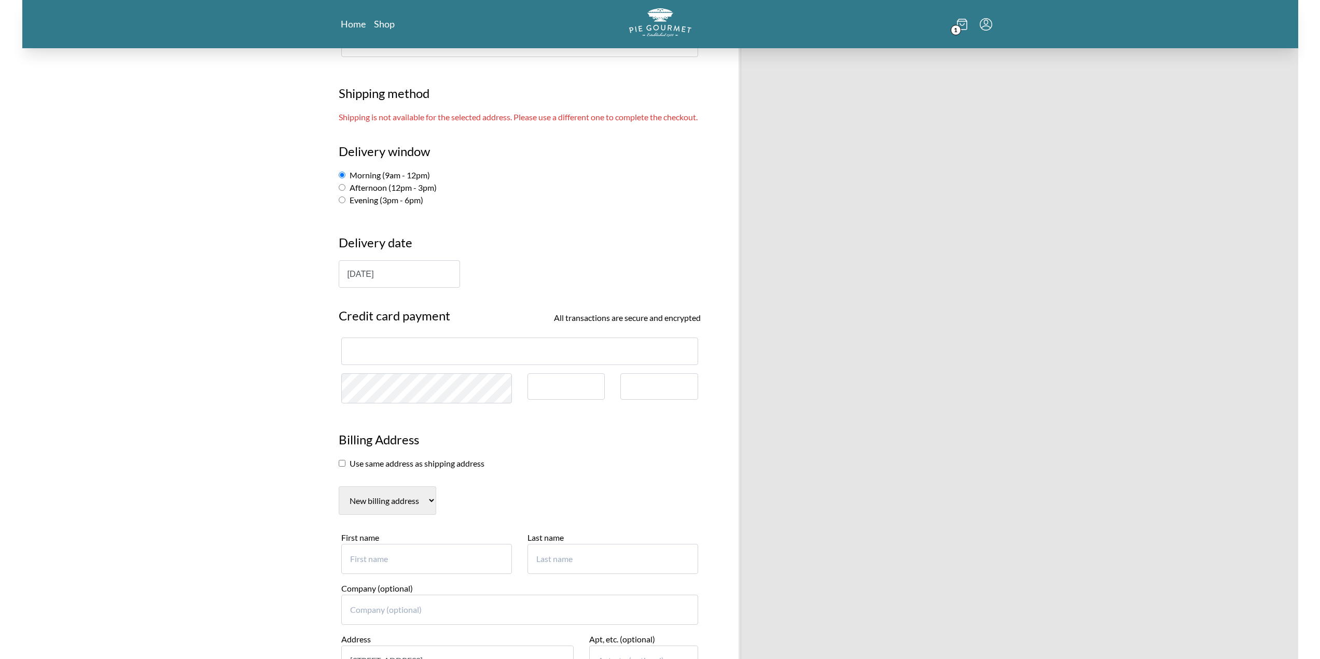
click at [323, 374] on div "Pie Gourmet Customer information Romina Zevallos ( 69zevallos@cua.edu ) Sign ou…" at bounding box center [519, 253] width 393 height 1550
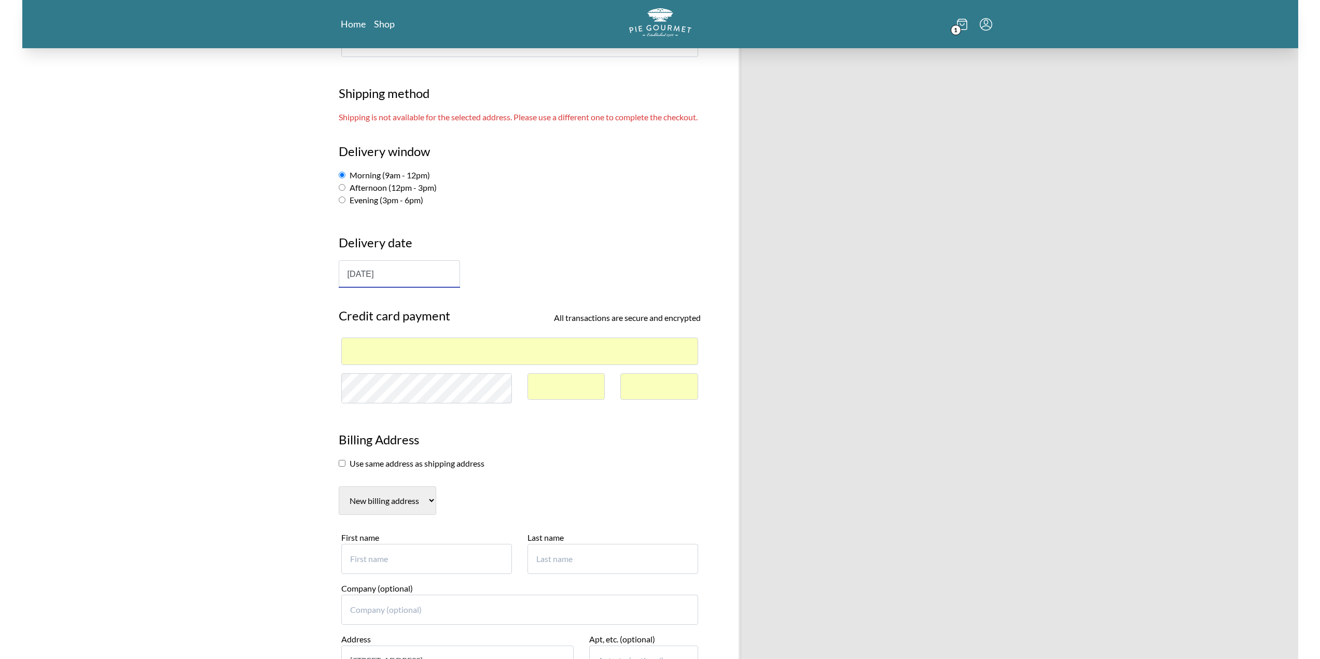
click at [265, 380] on div "Pie Gourmet Customer information Romina Zevallos ( 69zevallos@cua.edu ) Sign ou…" at bounding box center [660, 253] width 1276 height 1550
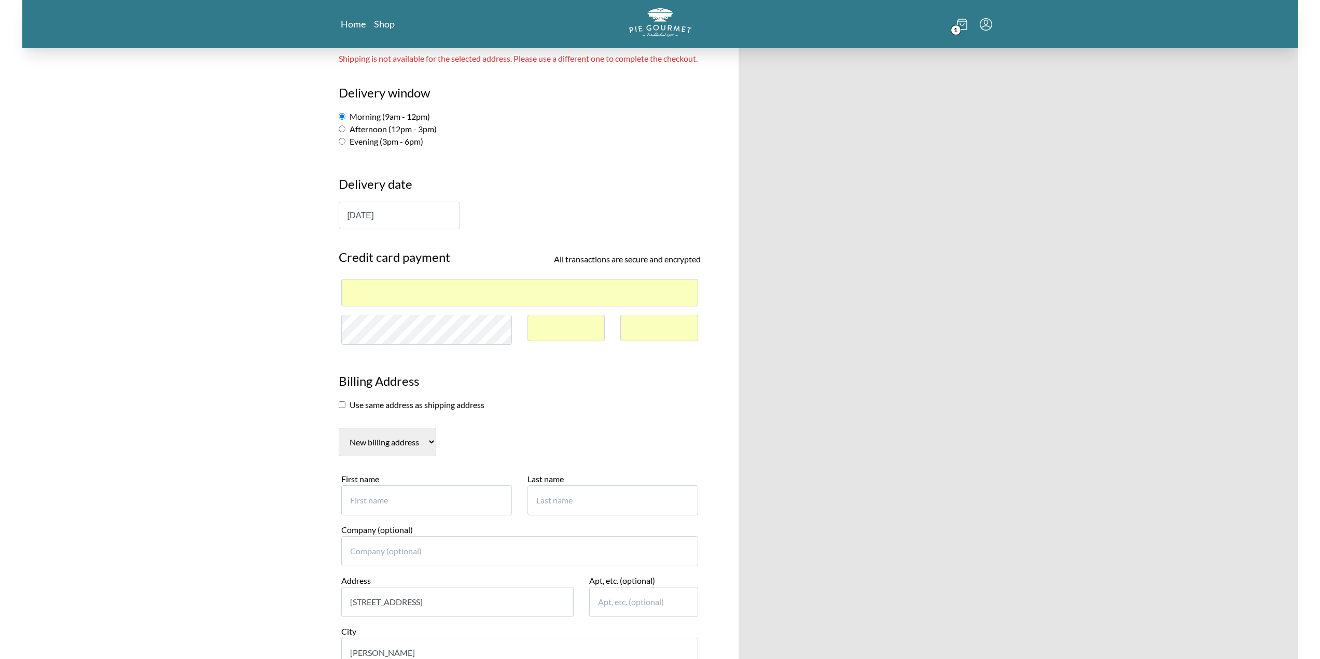
scroll to position [674, 0]
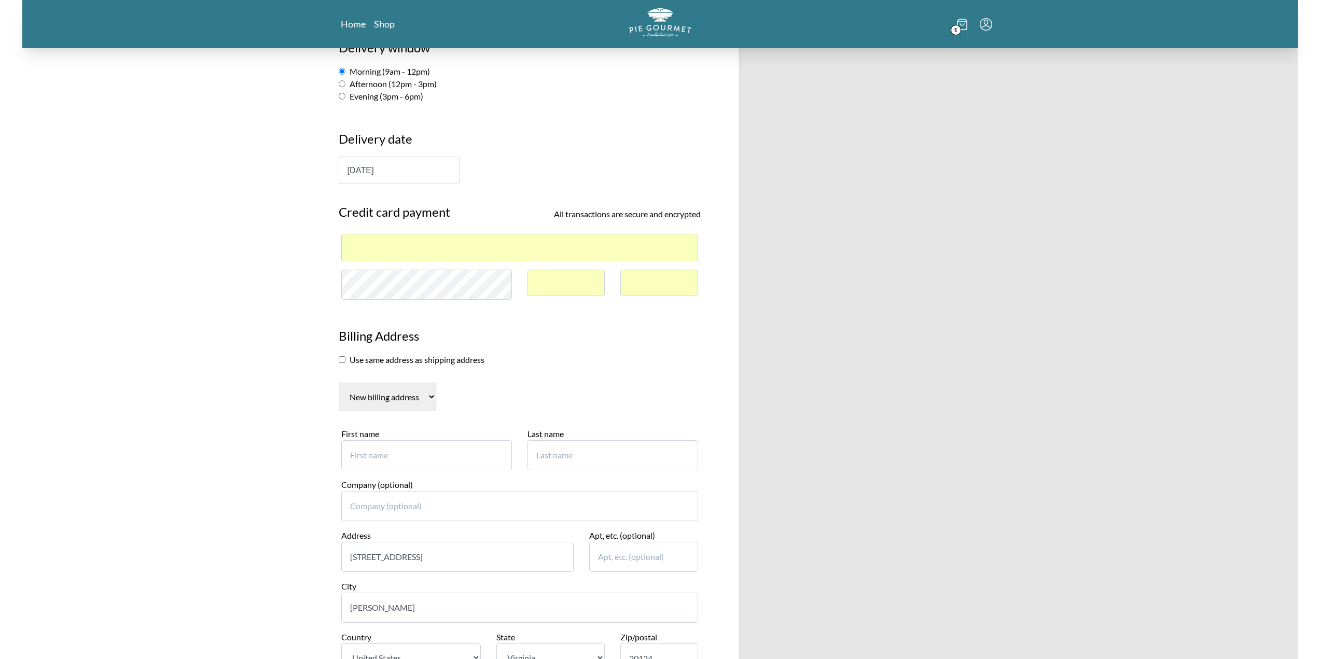
click at [296, 336] on div "Pie Gourmet Customer information Romina Zevallos ( 69zevallos@cua.edu ) Sign ou…" at bounding box center [660, 149] width 1276 height 1550
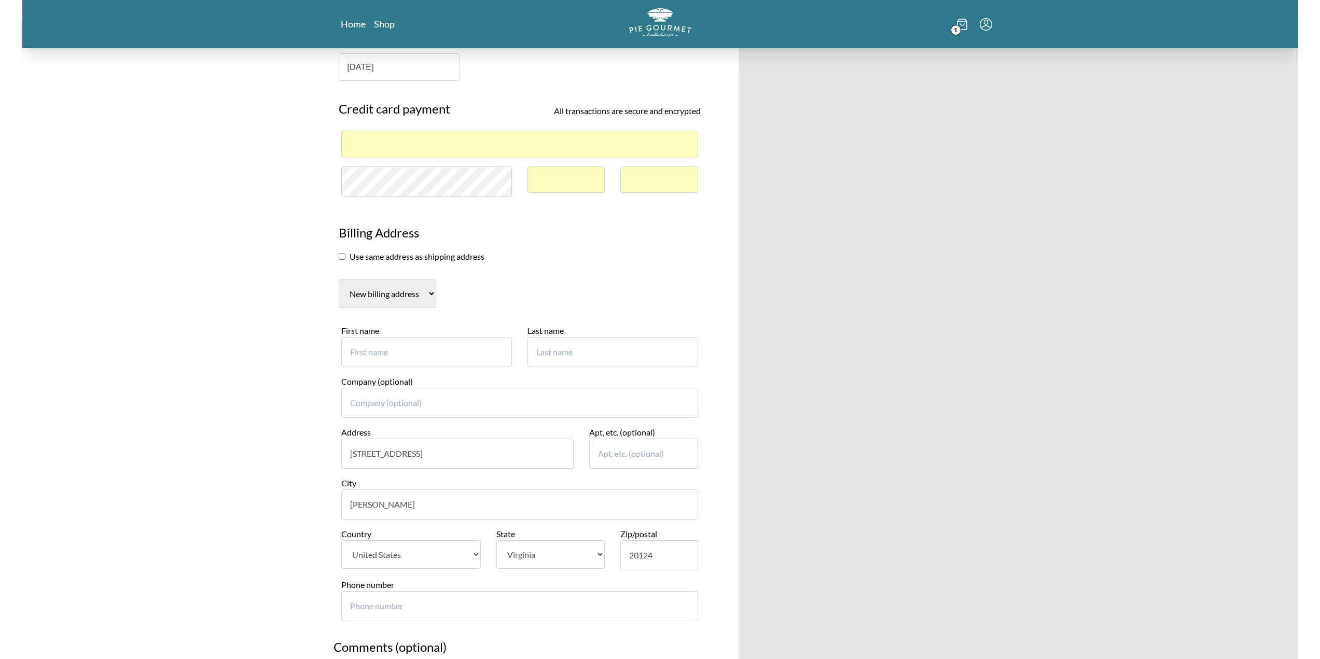
scroll to position [778, 0]
click at [399, 358] on input "First name" at bounding box center [426, 352] width 171 height 30
type input "Romina"
type input "5"
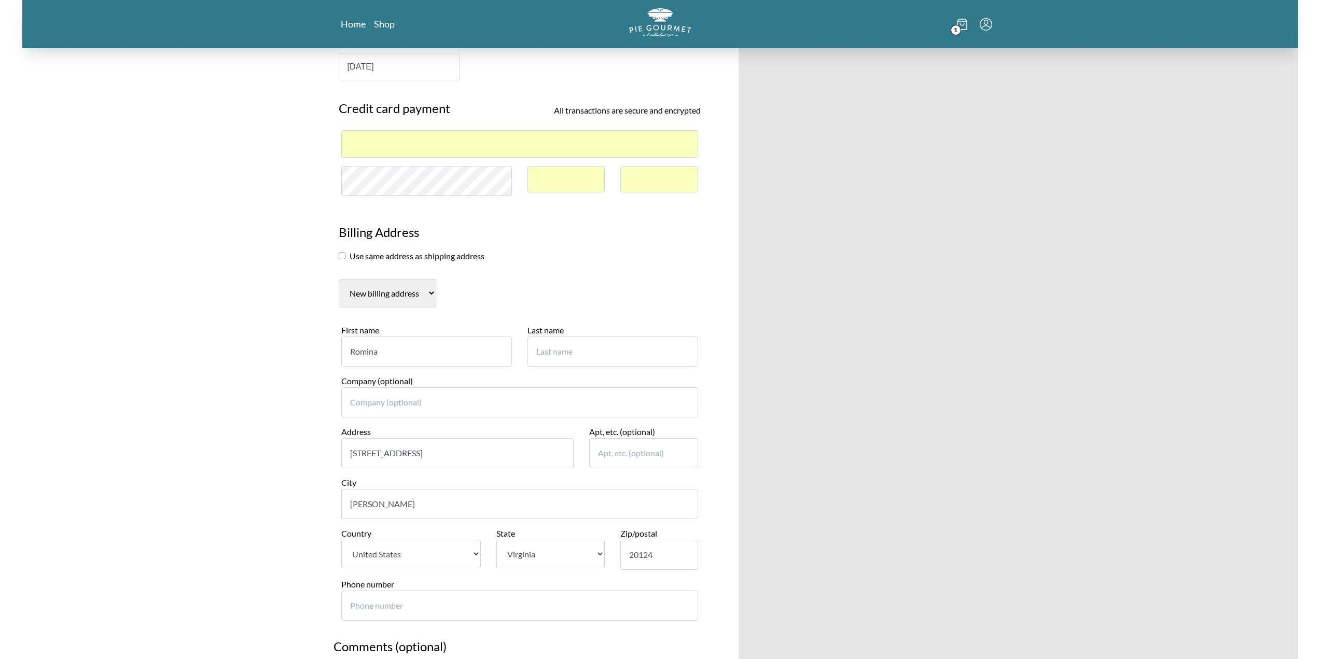
type input "5"
type input "Zevallos"
drag, startPoint x: 441, startPoint y: 469, endPoint x: 285, endPoint y: 469, distance: 156.1
click at [284, 469] on div "Pie Gourmet Customer information Romina Zevallos ( 69zevallos@cua.edu ) Sign ou…" at bounding box center [660, 45] width 1276 height 1550
type input "550 N Saint Clair St"
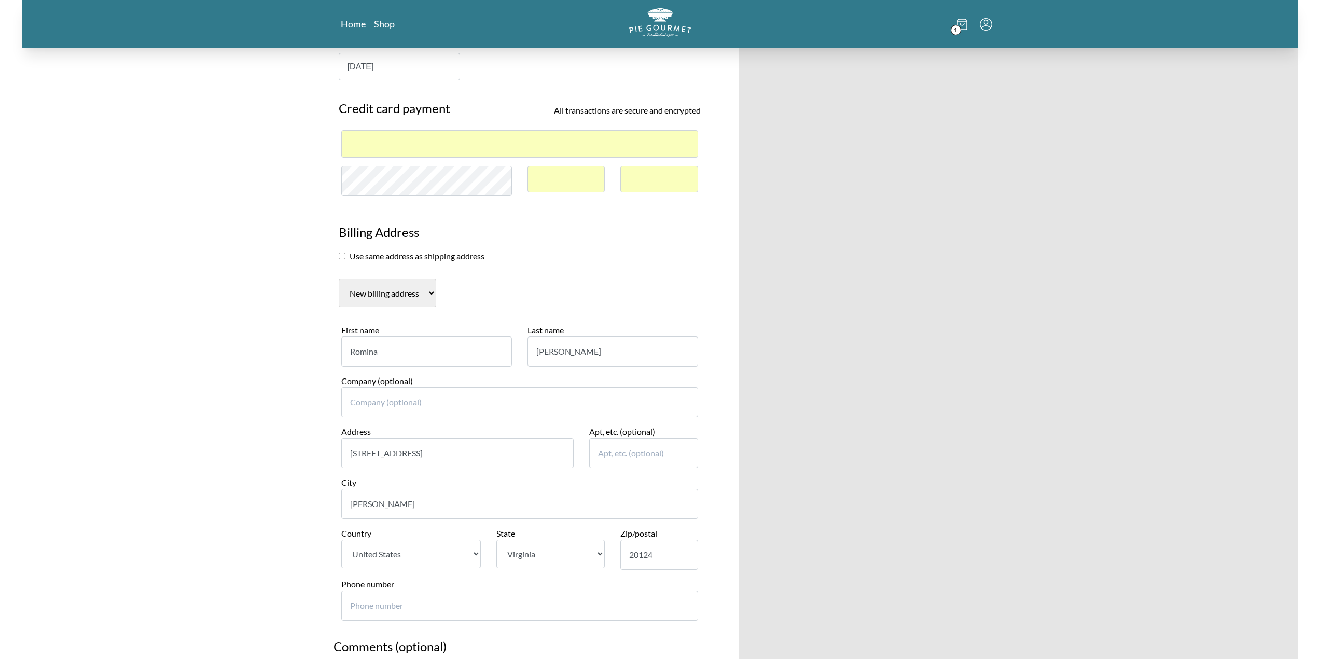
type input "Apt 1605"
select select "IL"
type input "5713320178"
click at [307, 485] on div "Pie Gourmet Customer information Romina Zevallos ( 69zevallos@cua.edu ) Sign ou…" at bounding box center [660, 45] width 1276 height 1550
drag, startPoint x: 387, startPoint y: 517, endPoint x: 306, endPoint y: 517, distance: 81.4
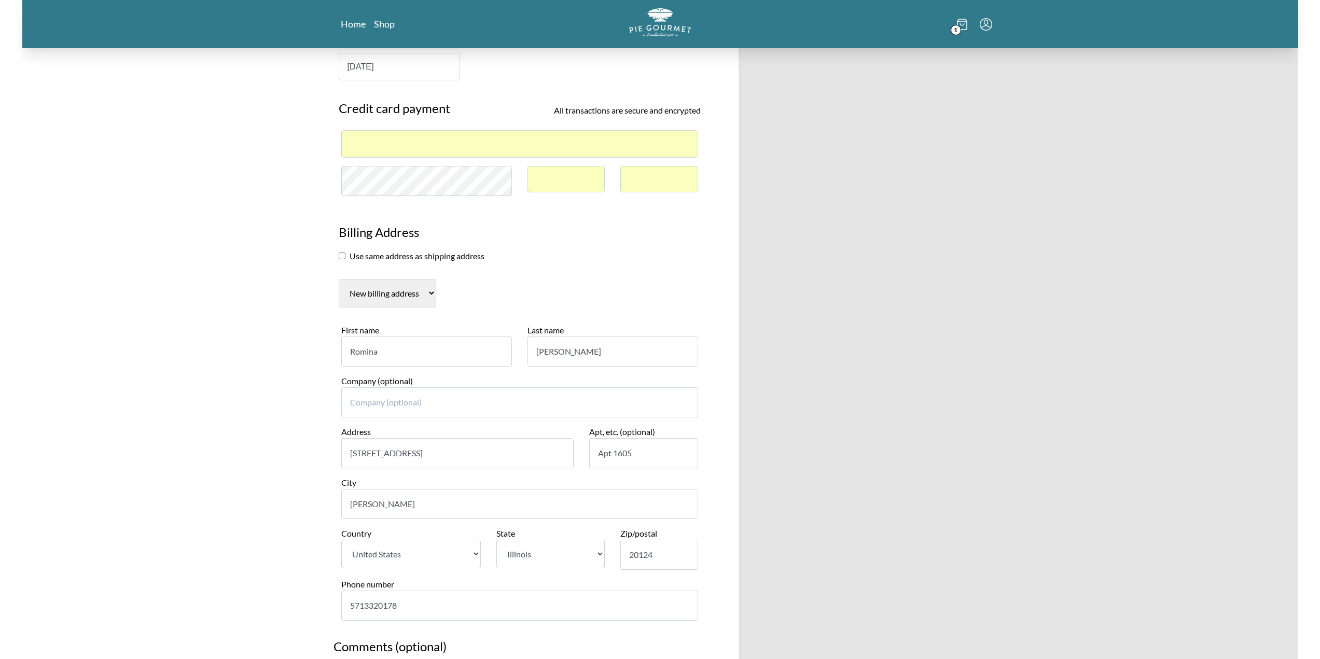
click at [306, 517] on div "Pie Gourmet Customer information Romina Zevallos ( 69zevallos@cua.edu ) Sign ou…" at bounding box center [660, 45] width 1276 height 1550
type input "Chicago"
click at [282, 471] on div "Pie Gourmet Customer information Romina Zevallos ( 69zevallos@cua.edu ) Sign ou…" at bounding box center [660, 45] width 1276 height 1550
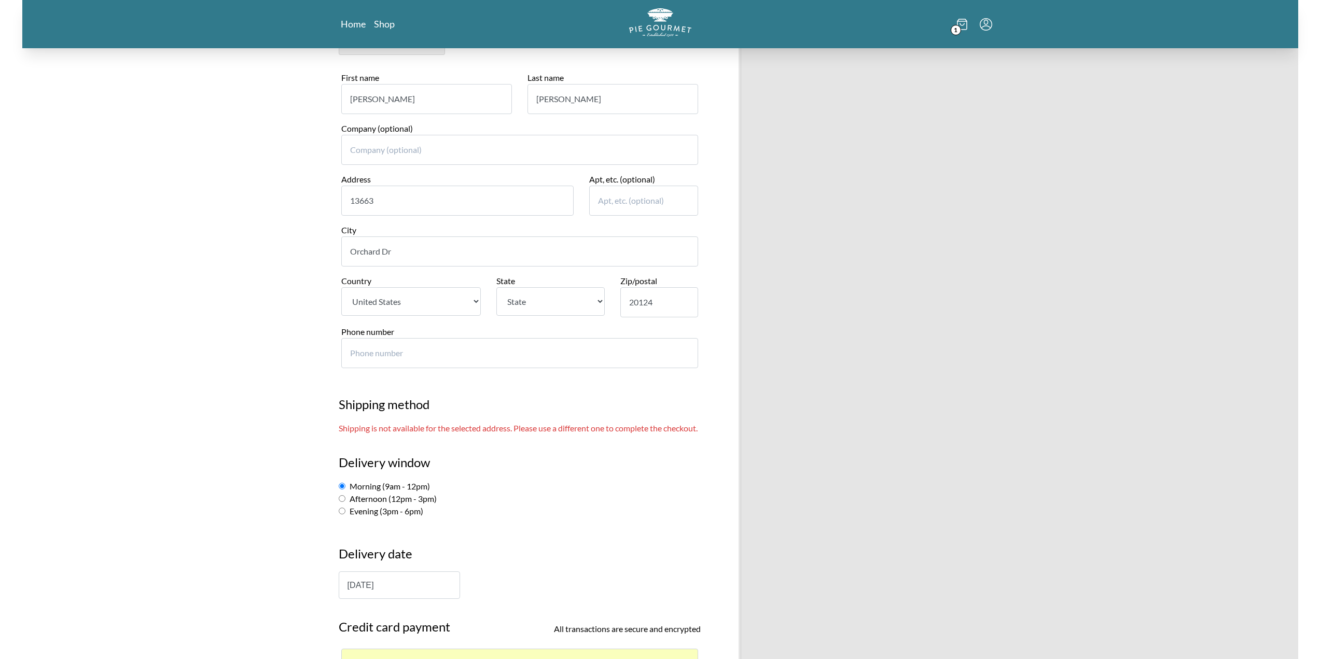
scroll to position [52, 0]
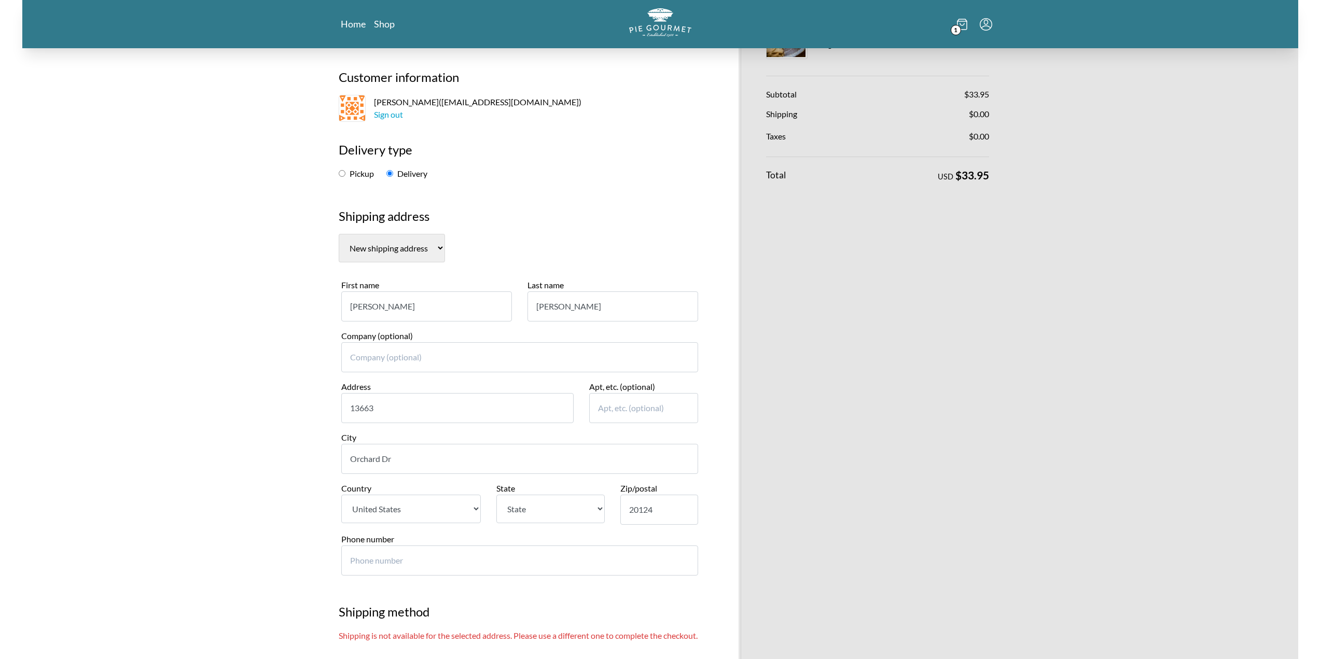
drag, startPoint x: 421, startPoint y: 465, endPoint x: 324, endPoint y: 465, distance: 97.5
click at [405, 410] on input "13663" at bounding box center [457, 408] width 233 height 30
paste input "Orchard Dr"
type input "13663 Orchard Dr"
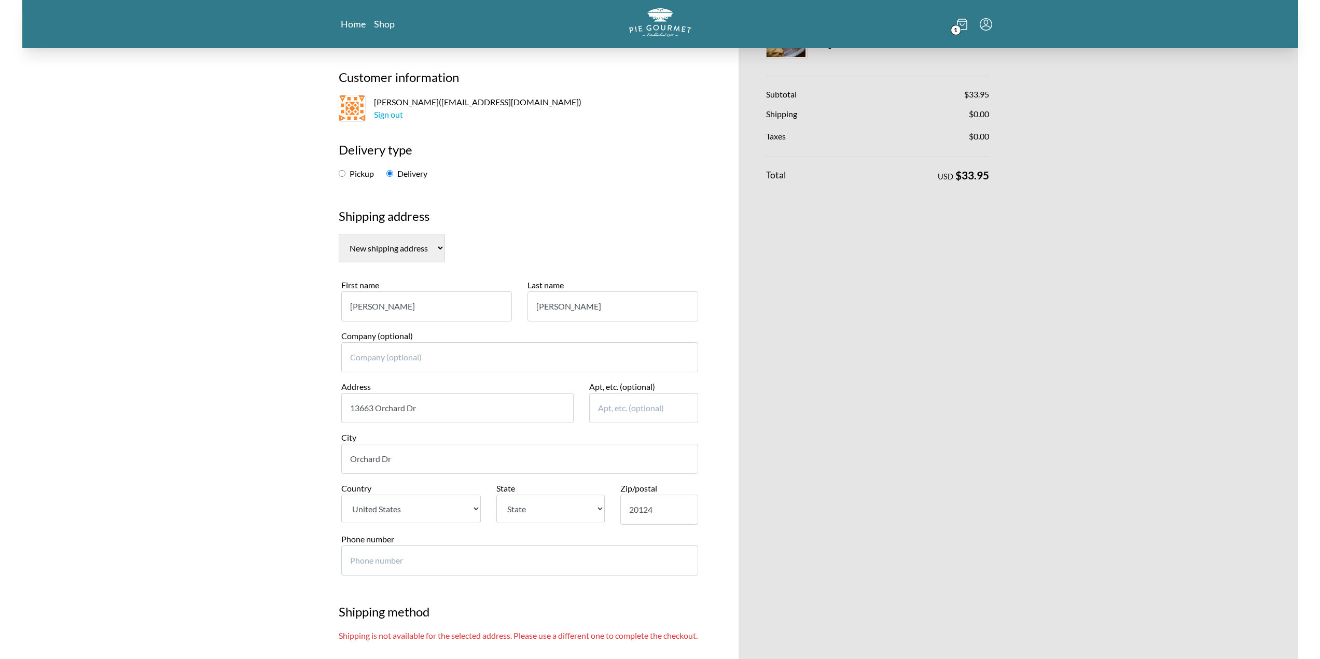
drag, startPoint x: 407, startPoint y: 457, endPoint x: 305, endPoint y: 455, distance: 102.2
type input "Clifton"
click at [552, 511] on select "State Alabama Alaska Arizona Arkansas California Colorado Connecticut Delaware …" at bounding box center [550, 509] width 108 height 29
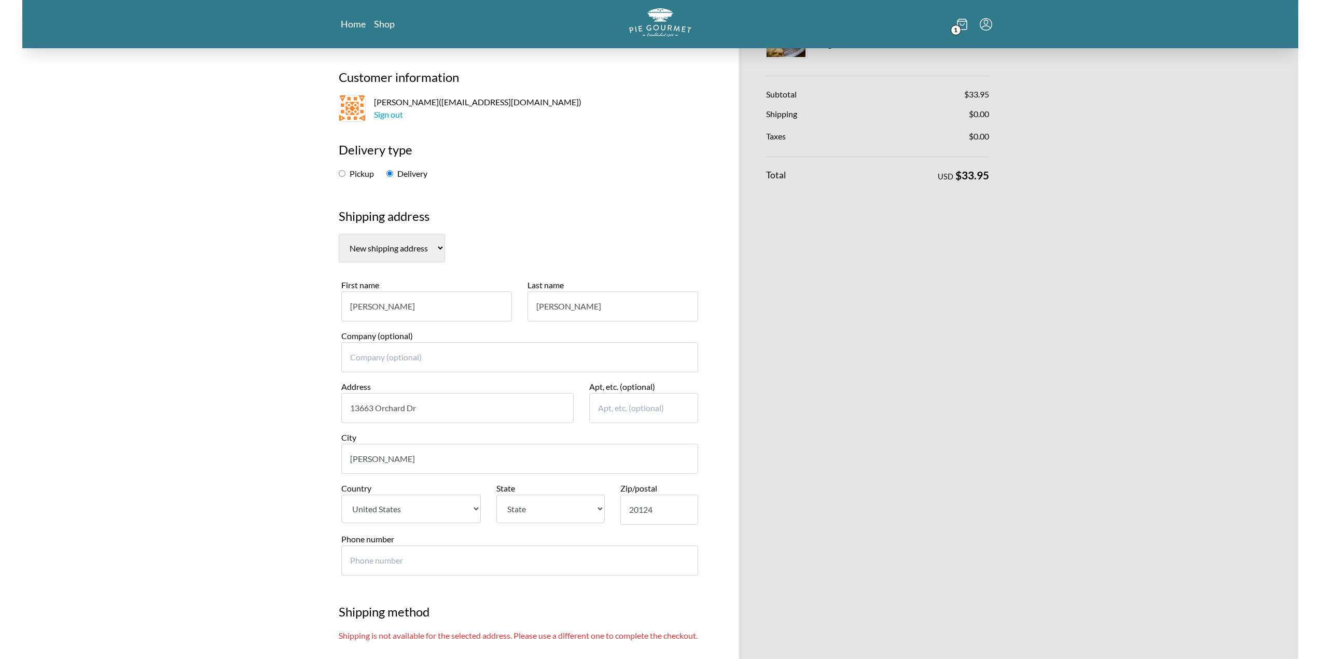
select select "VA"
click at [496, 495] on select "State Alabama Alaska Arizona Arkansas California Colorado Connecticut Delaware …" at bounding box center [550, 509] width 108 height 29
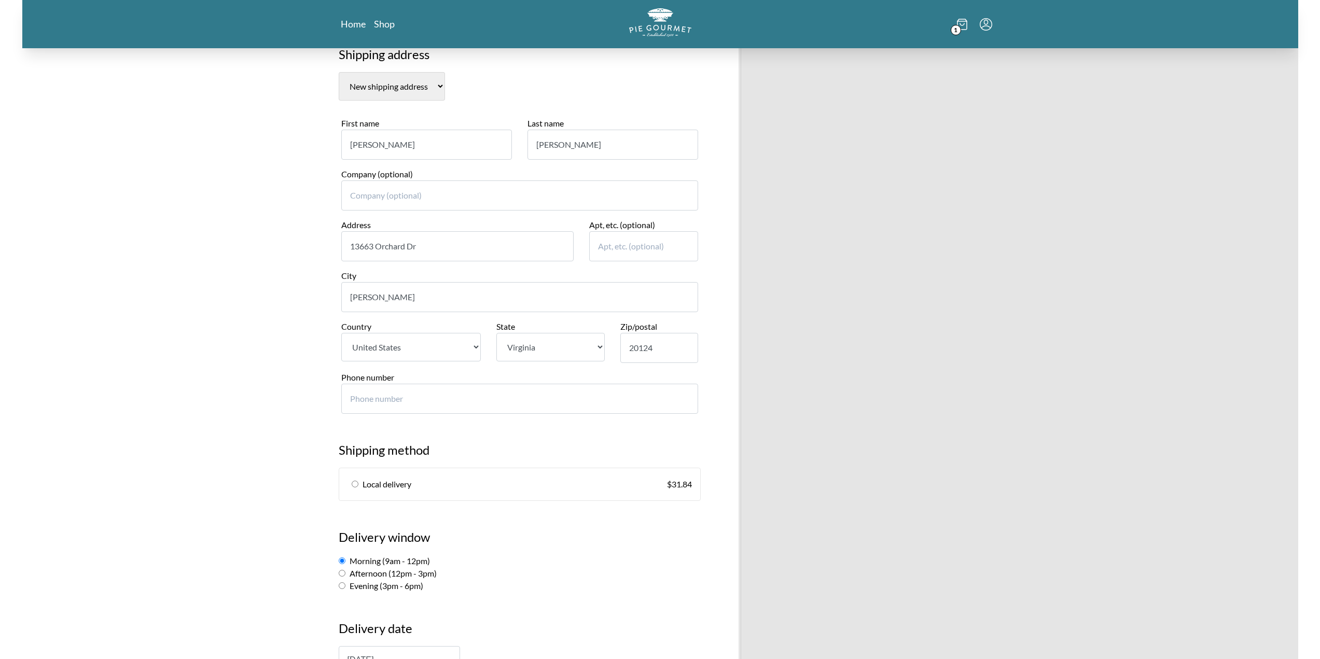
scroll to position [207, 0]
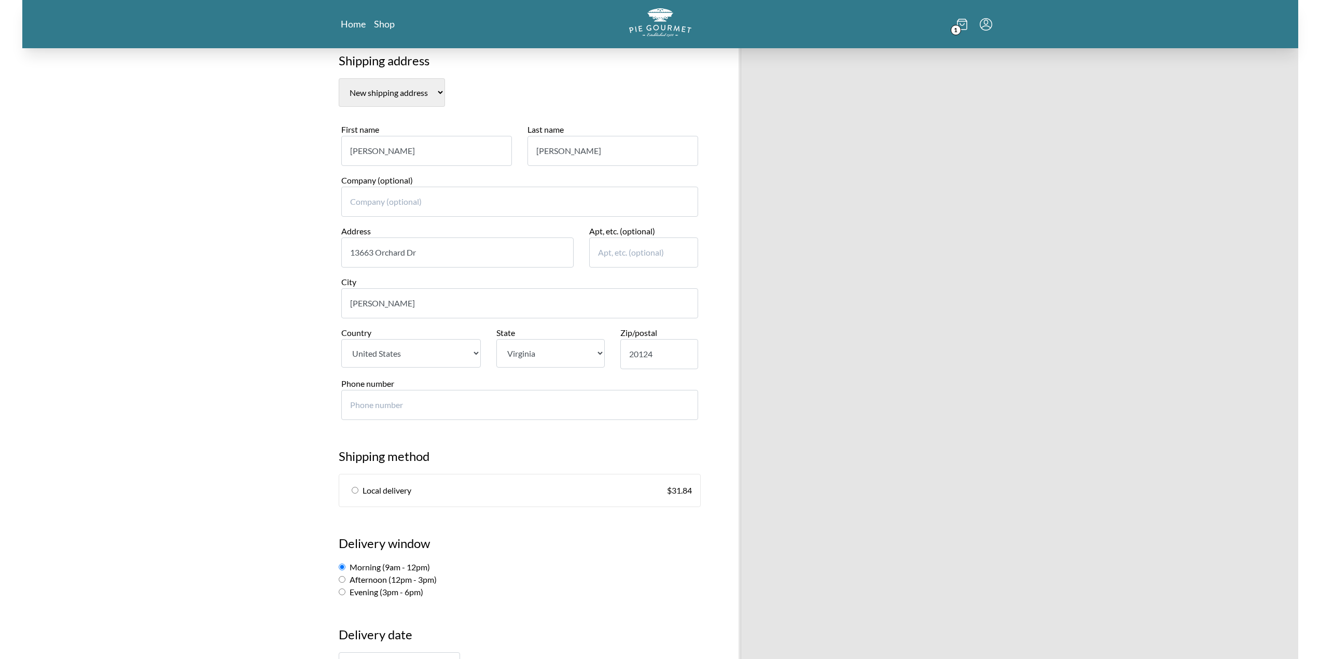
click at [378, 496] on span "Local delivery" at bounding box center [387, 490] width 49 height 12
radio input "true"
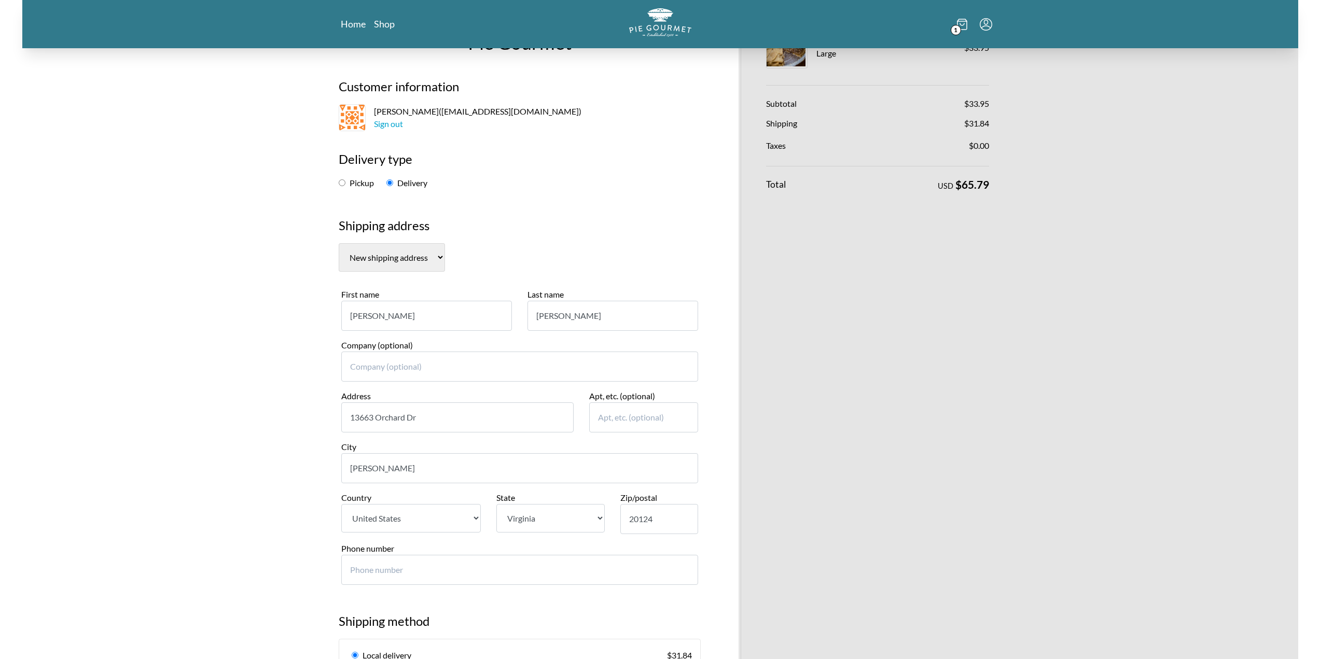
scroll to position [0, 0]
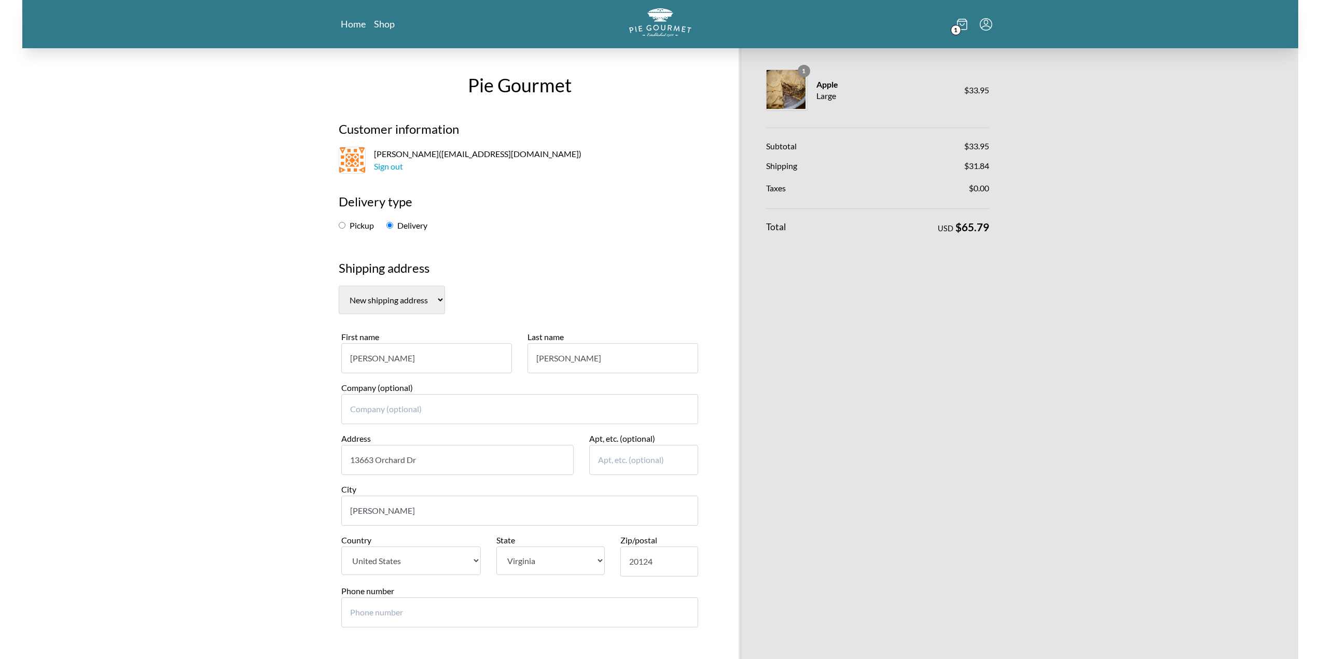
click at [436, 459] on input "13663 Orchard Dr" at bounding box center [457, 460] width 233 height 30
drag, startPoint x: 209, startPoint y: 182, endPoint x: 220, endPoint y: 170, distance: 16.9
drag, startPoint x: 773, startPoint y: 166, endPoint x: 788, endPoint y: 172, distance: 16.4
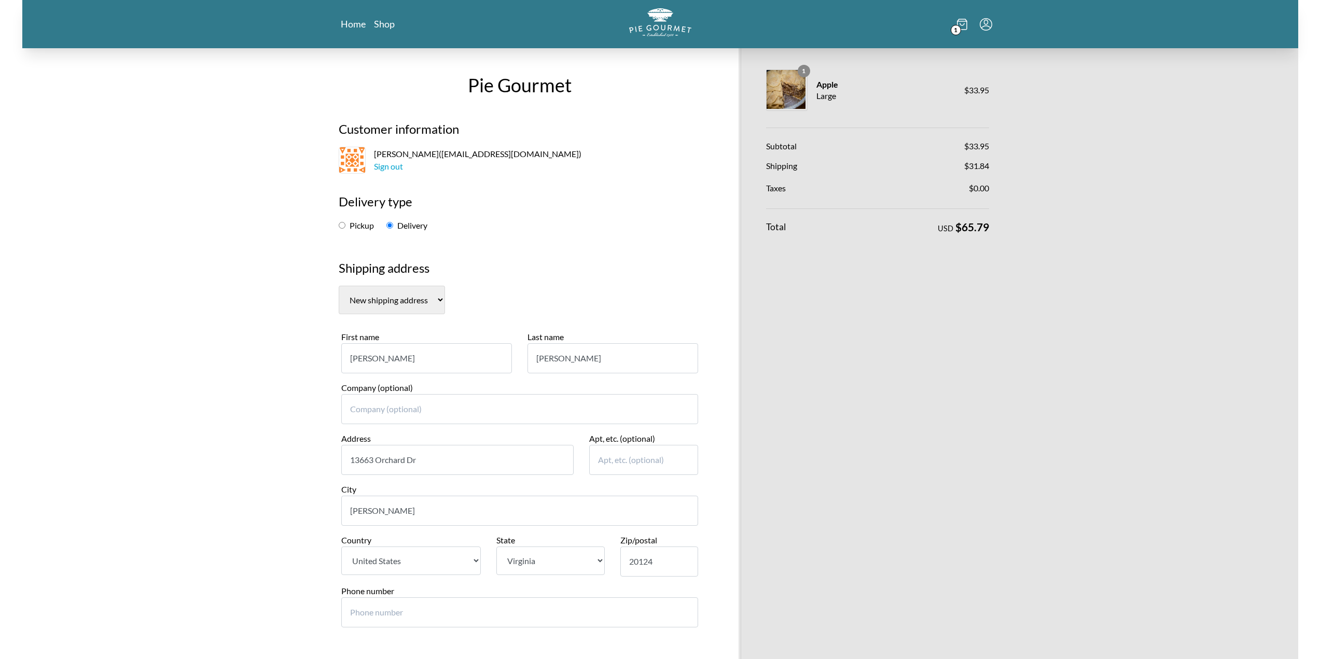
drag, startPoint x: 794, startPoint y: 166, endPoint x: 807, endPoint y: 167, distance: 13.0
drag, startPoint x: 807, startPoint y: 164, endPoint x: 772, endPoint y: 166, distance: 35.3
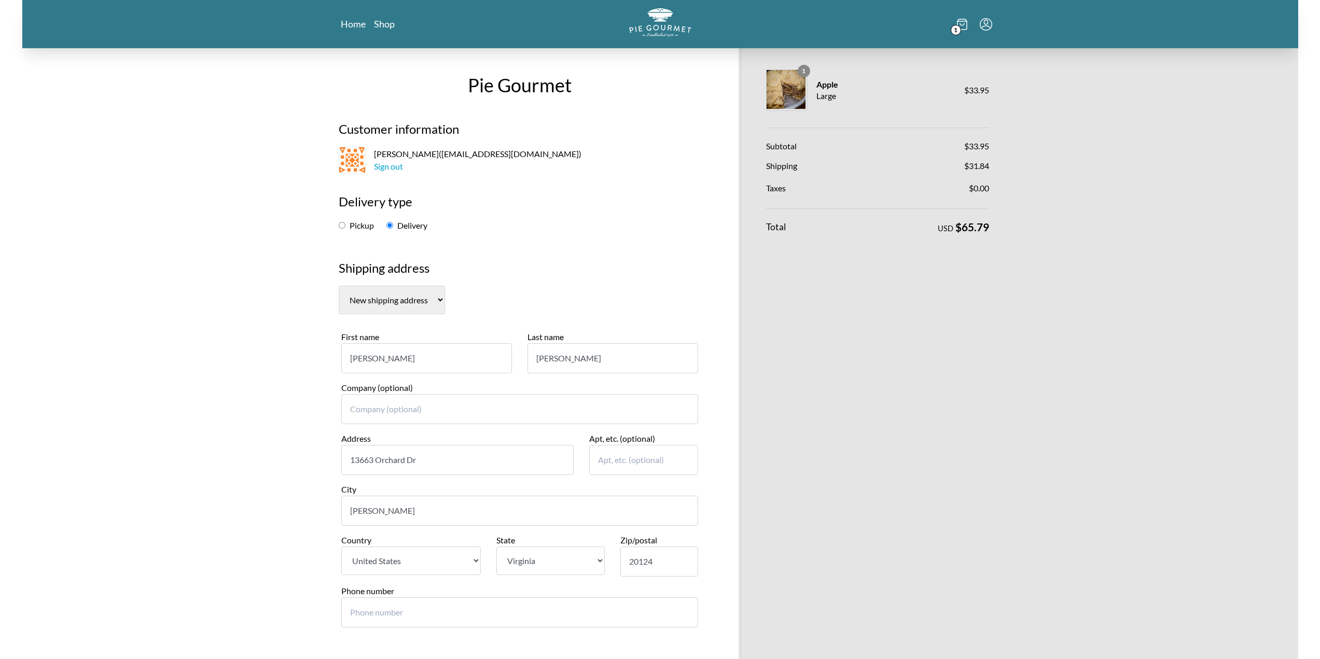
drag, startPoint x: 777, startPoint y: 162, endPoint x: 796, endPoint y: 162, distance: 18.2
drag, startPoint x: 780, startPoint y: 145, endPoint x: 789, endPoint y: 147, distance: 9.6
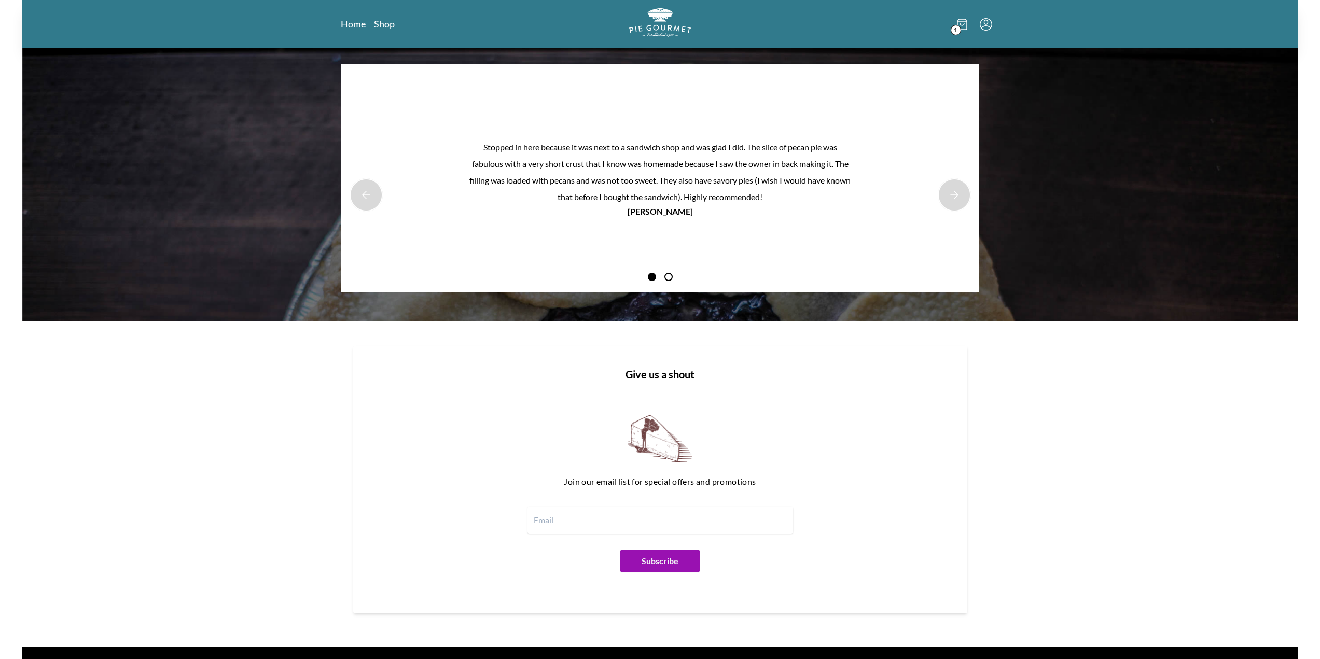
scroll to position [1183, 0]
